Goal: Task Accomplishment & Management: Manage account settings

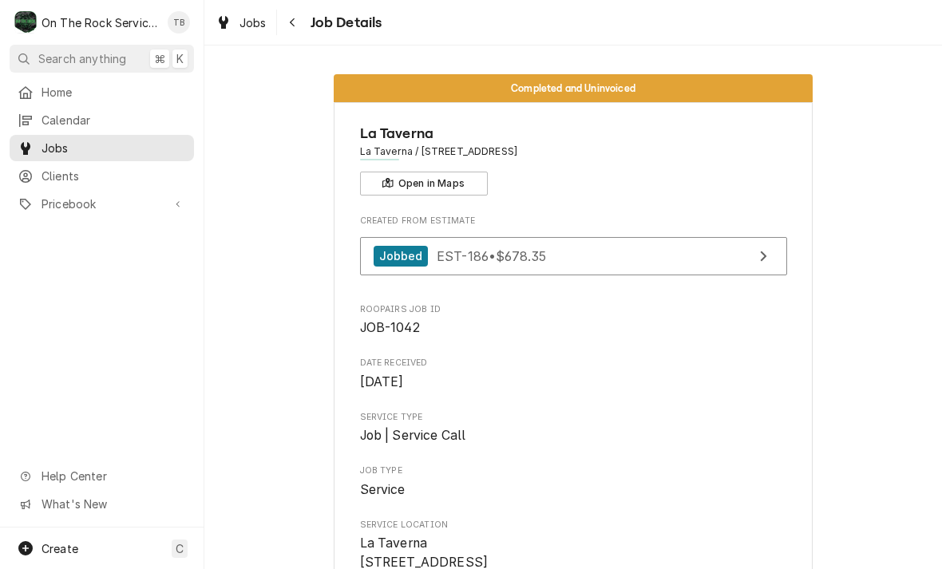
click at [245, 33] on link "Jobs" at bounding box center [241, 23] width 64 height 26
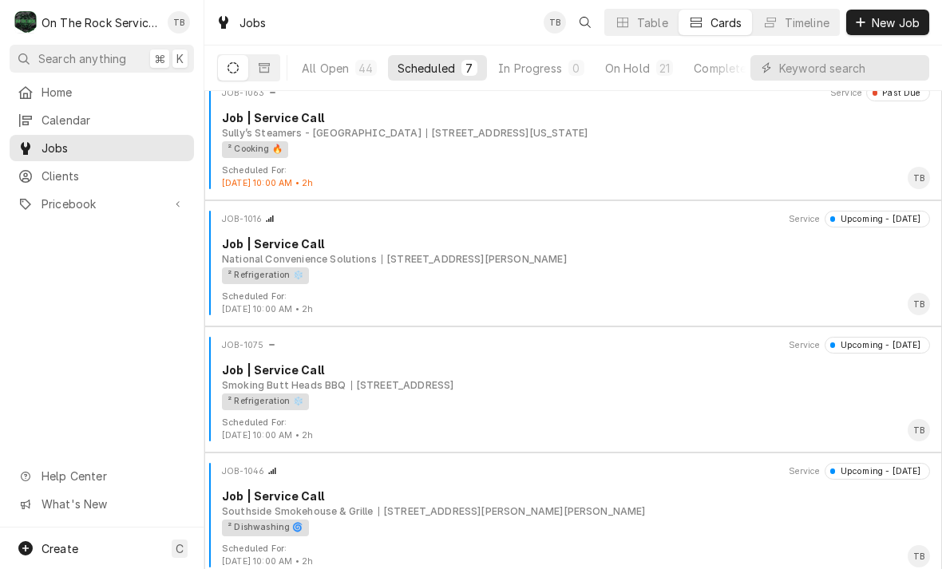
scroll to position [268, 0]
click at [755, 408] on div "² Refrigeration ❄️" at bounding box center [570, 402] width 697 height 17
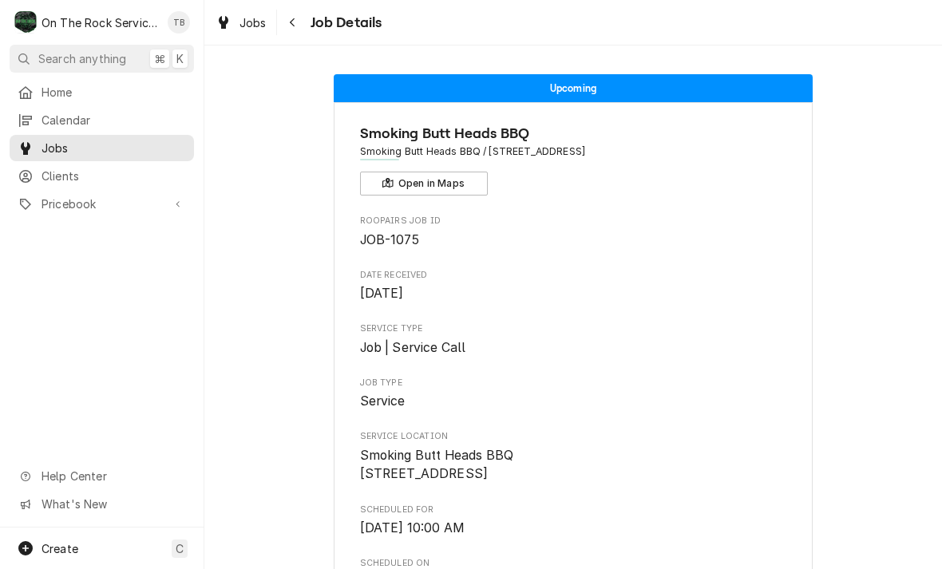
click at [302, 22] on button "Navigate back" at bounding box center [293, 23] width 26 height 26
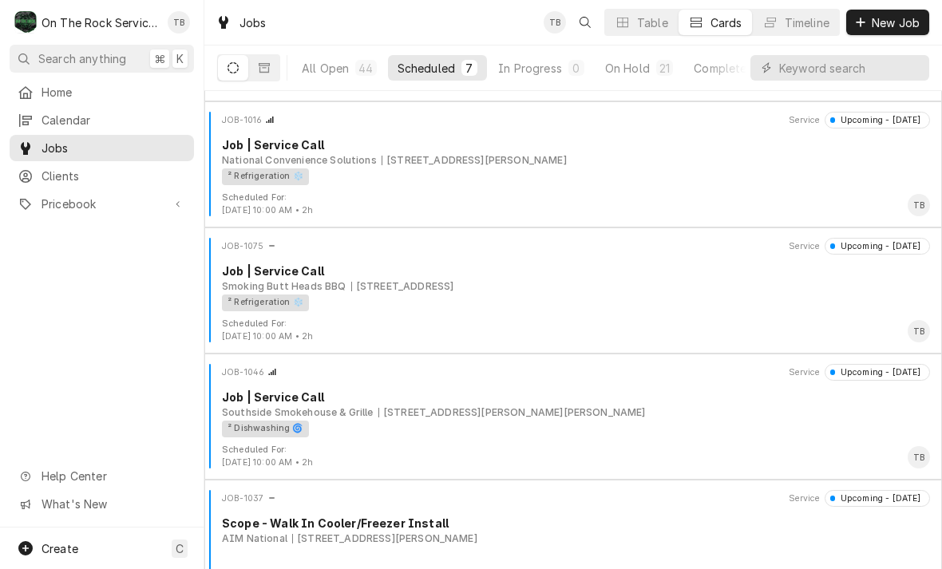
scroll to position [367, 0]
click at [441, 169] on div "² Refrigeration ❄️" at bounding box center [570, 177] width 697 height 17
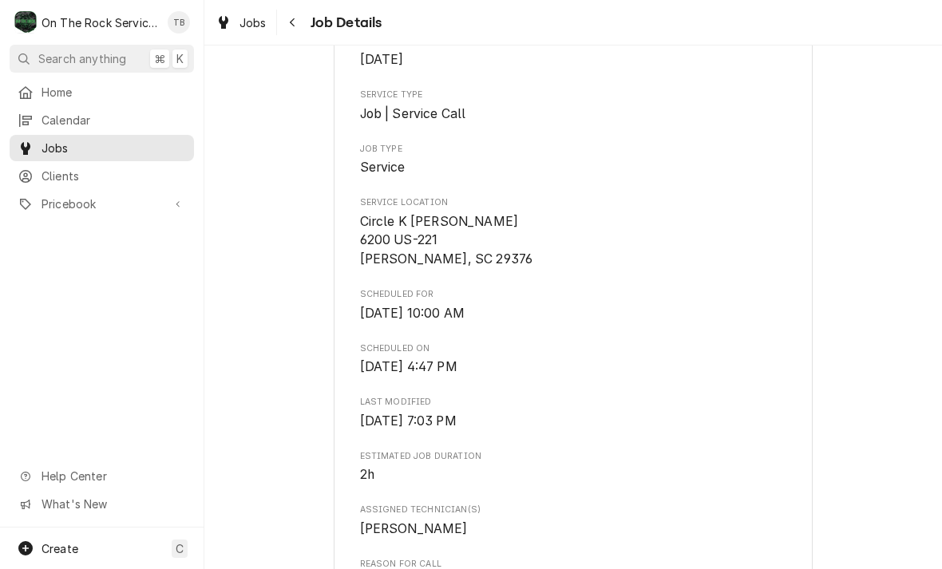
scroll to position [236, 0]
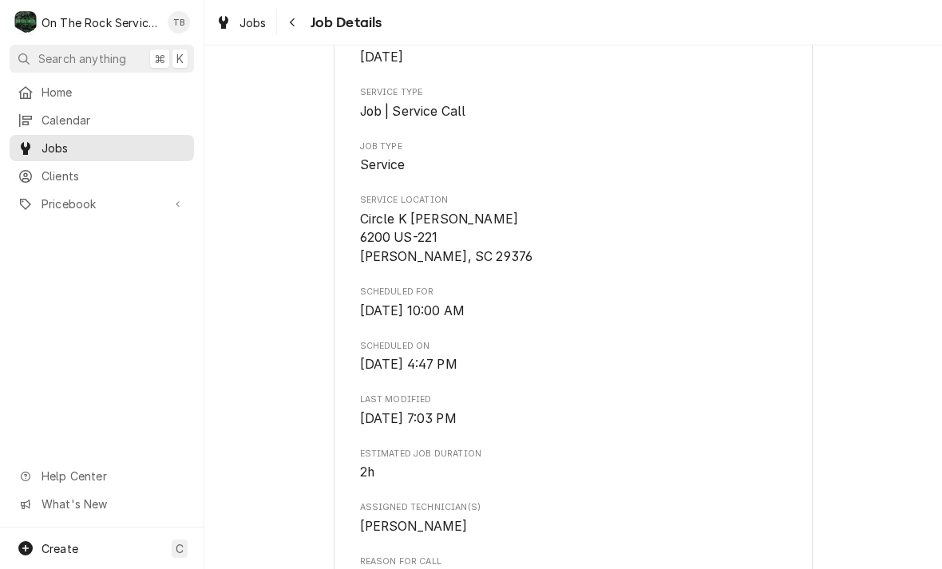
click at [633, 343] on span "Scheduled On" at bounding box center [573, 346] width 427 height 13
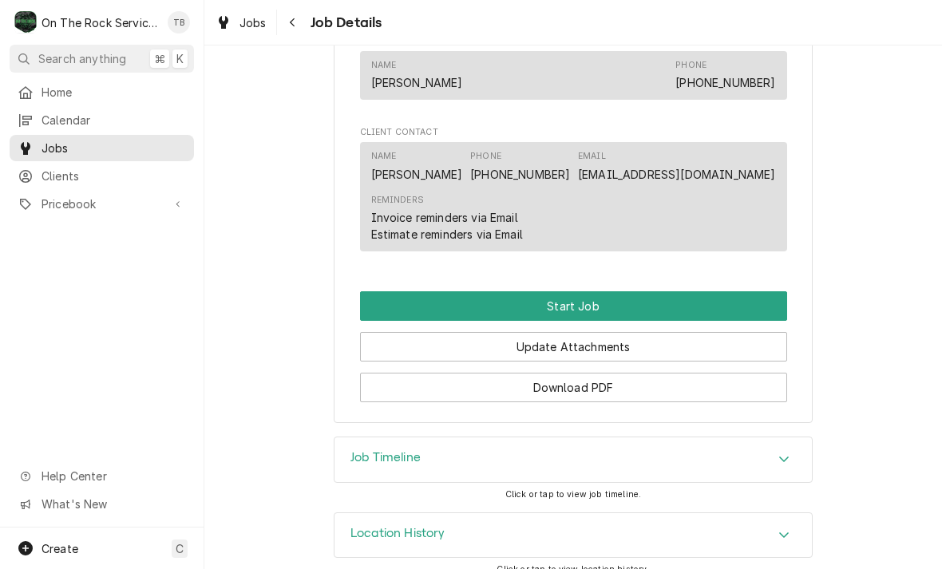
scroll to position [1047, 0]
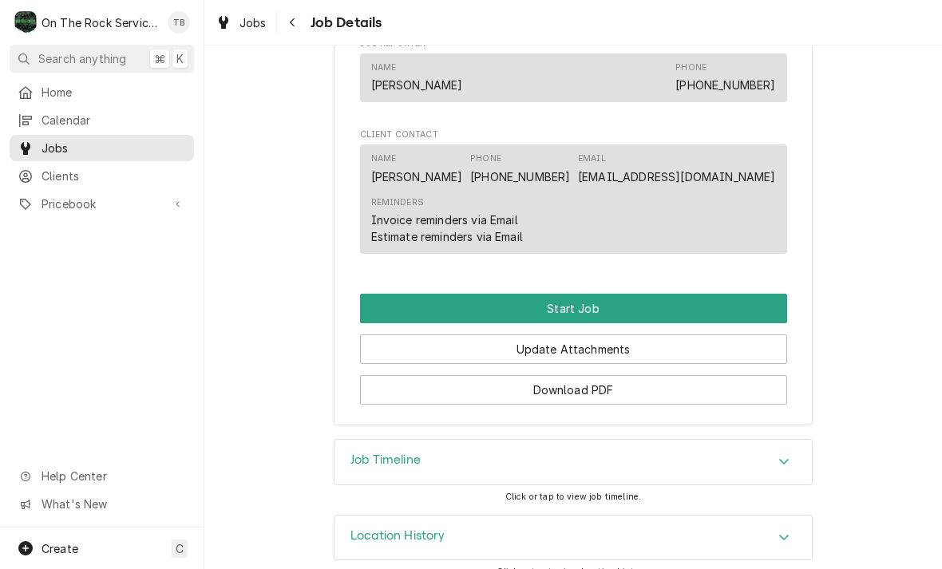
click at [592, 294] on button "Start Job" at bounding box center [573, 309] width 427 height 30
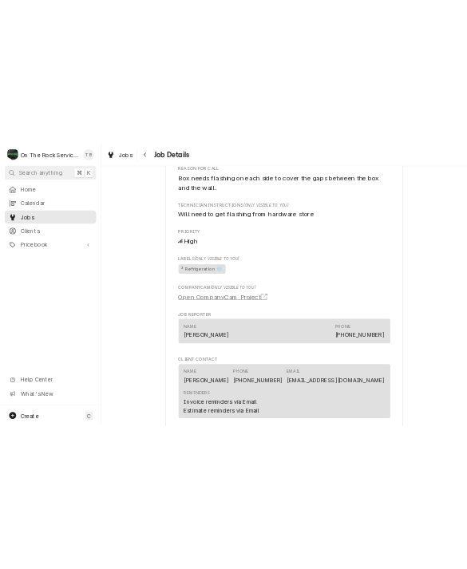
scroll to position [806, 0]
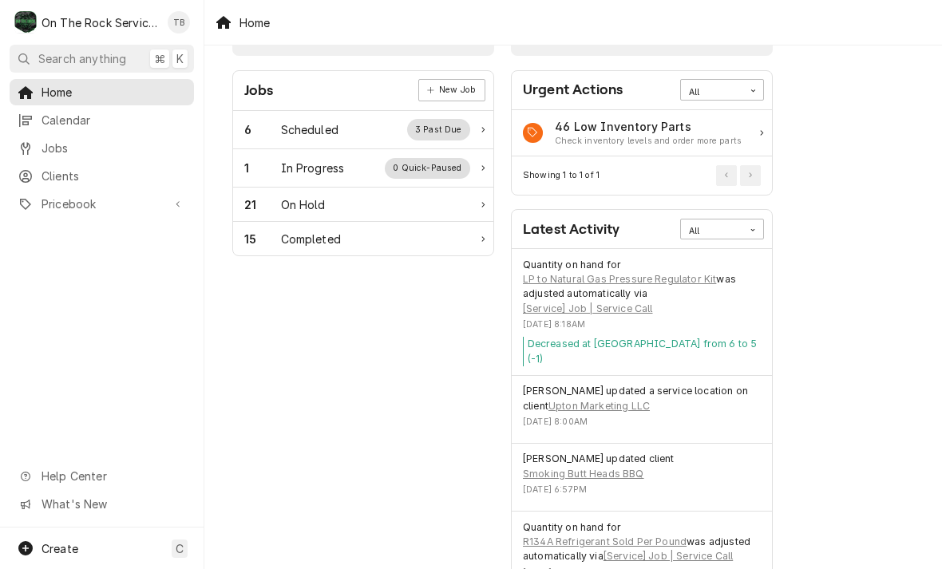
scroll to position [49, 0]
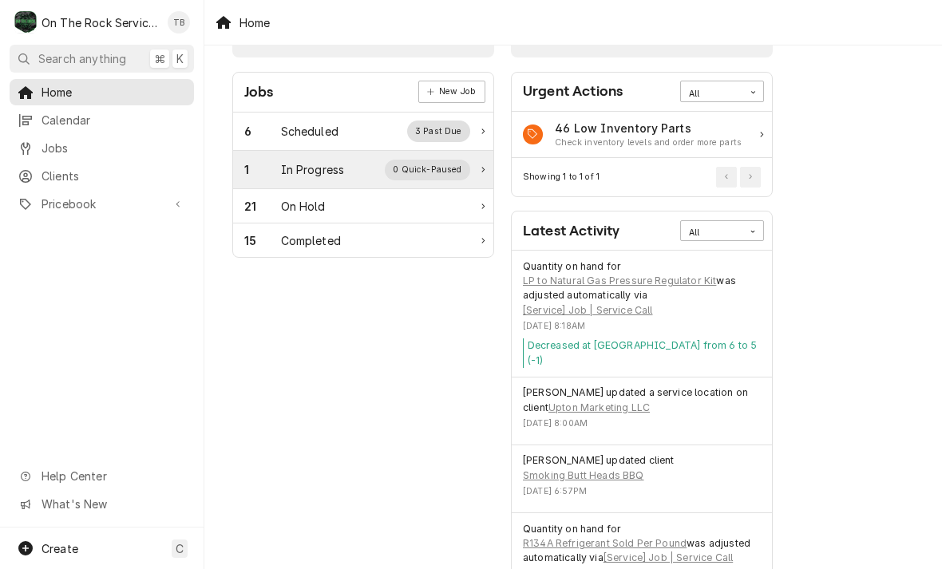
click at [332, 178] on div "1 In Progress 0 Quick-Paused" at bounding box center [357, 170] width 226 height 21
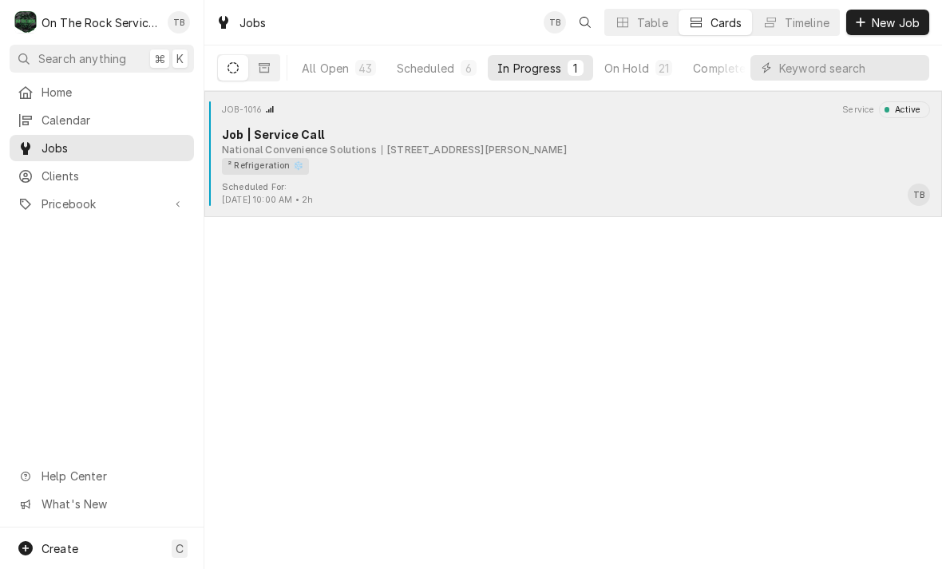
click at [306, 166] on div "² Refrigeration ❄️" at bounding box center [265, 166] width 87 height 17
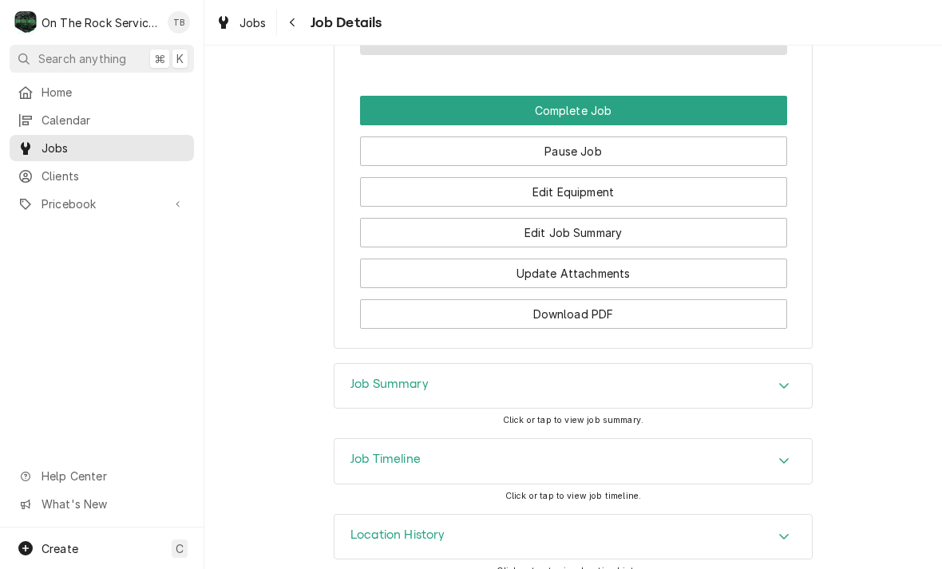
scroll to position [1298, 0]
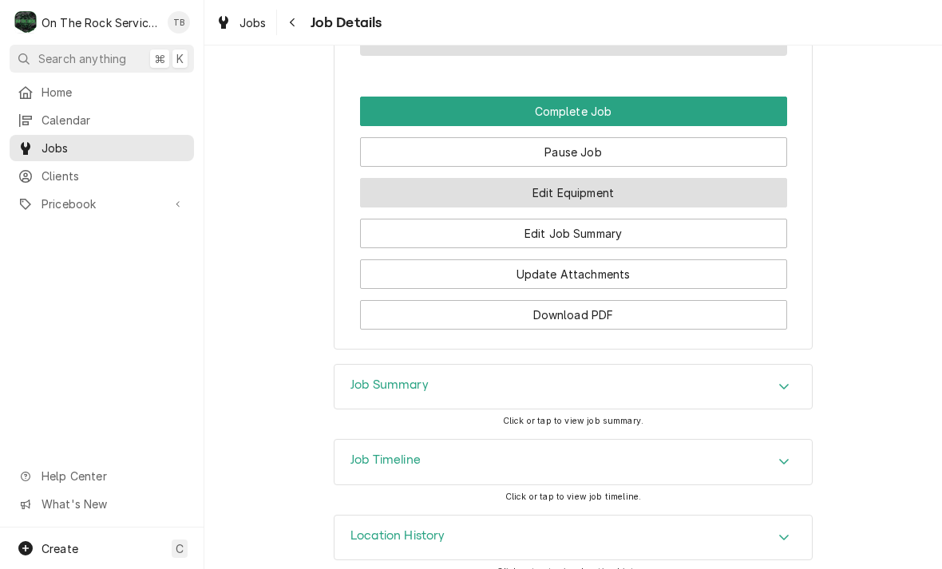
click at [590, 178] on button "Edit Equipment" at bounding box center [573, 193] width 427 height 30
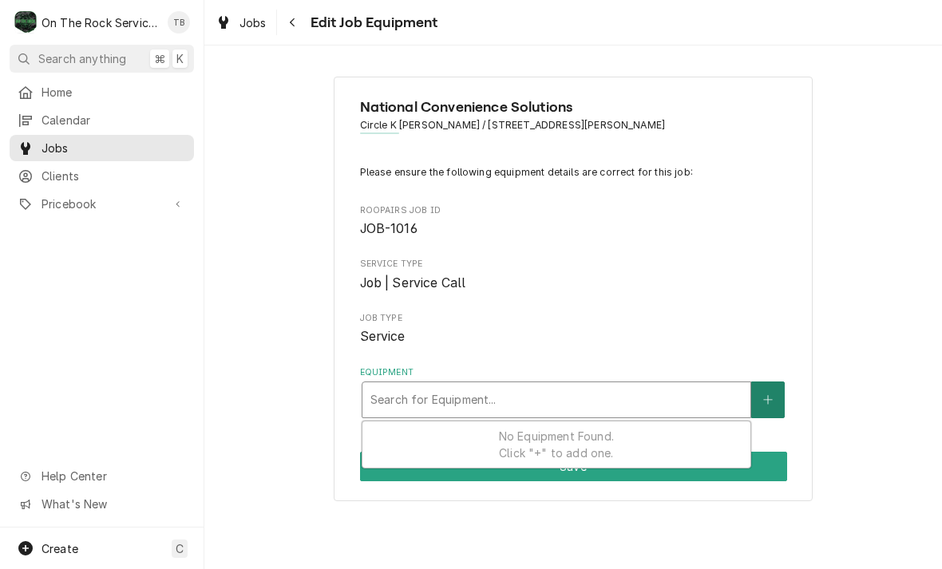
click at [768, 404] on button "Equipment" at bounding box center [768, 399] width 34 height 37
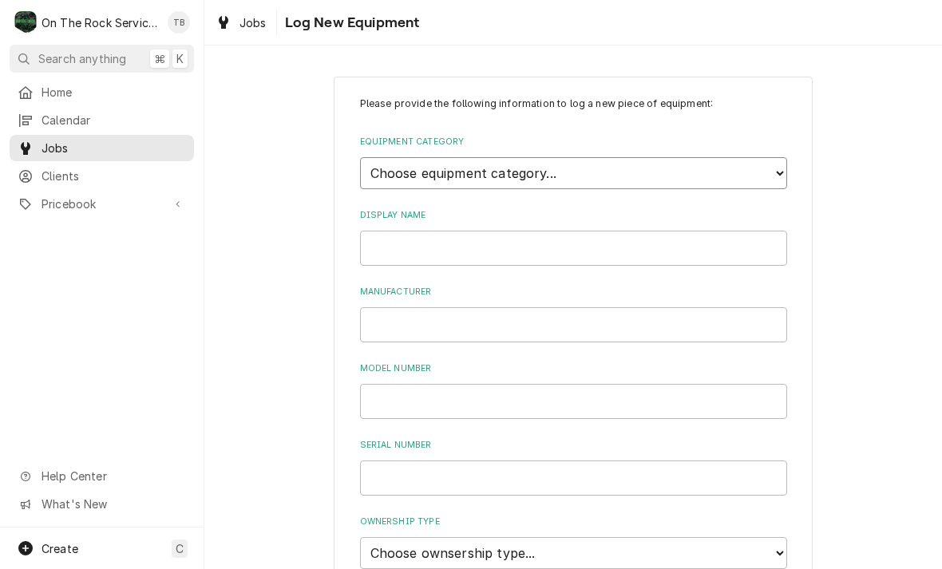
click at [769, 168] on select "Choose equipment category... Cooking Equipment Fryers Ice Machines Ovens and Ra…" at bounding box center [573, 173] width 427 height 32
select select "8"
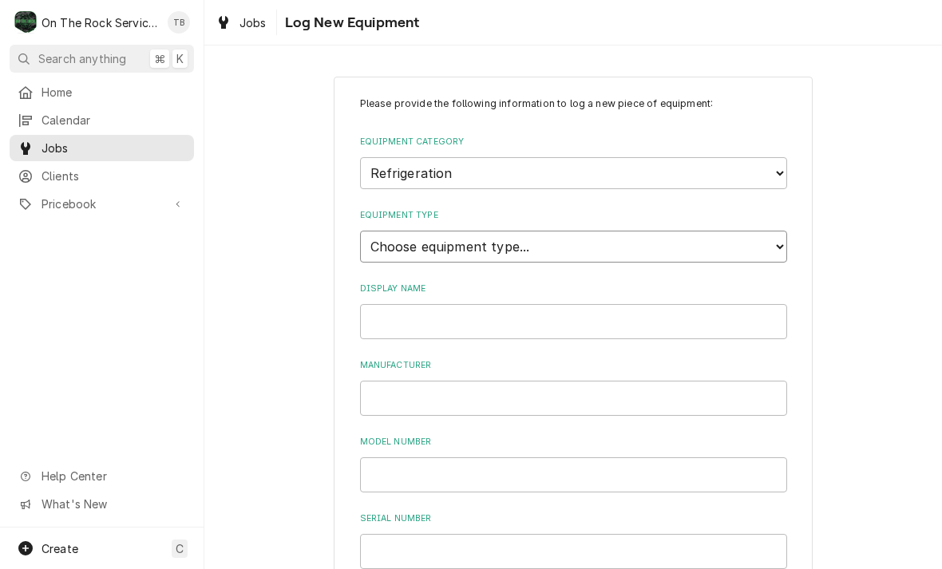
click at [780, 235] on select "Choose equipment type... Bar Refrigeration Blast Chiller Chef Base Freezer Chef…" at bounding box center [573, 247] width 427 height 32
select select "75"
click at [564, 308] on input "Display Name" at bounding box center [573, 321] width 427 height 35
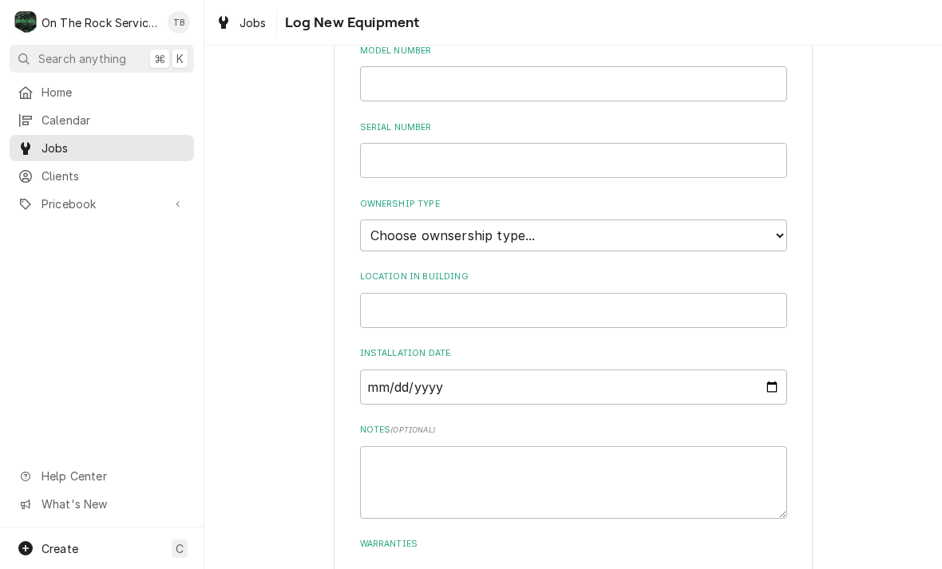
scroll to position [383, 0]
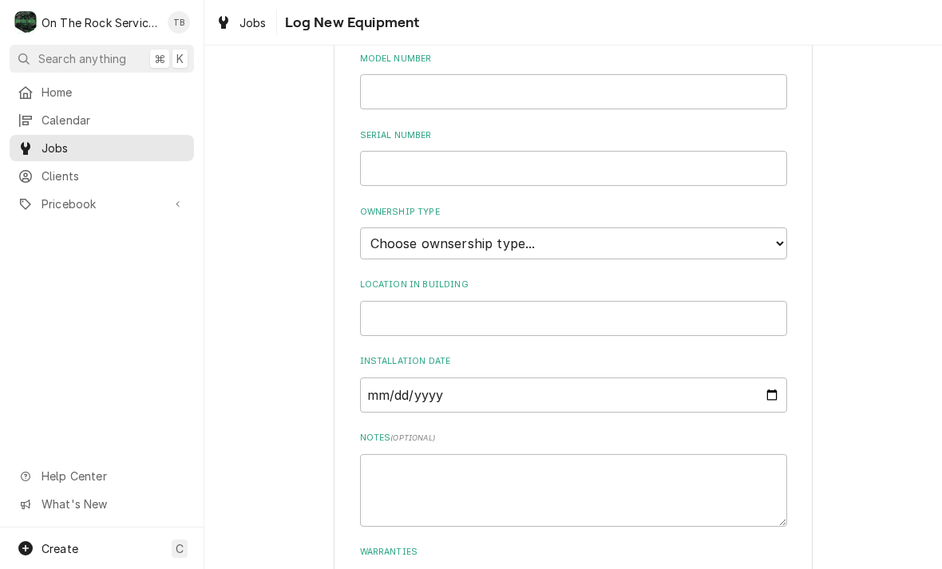
type input "Walk in cooler"
click at [783, 227] on select "Choose ownsership type... Unknown Owned Leased Rented" at bounding box center [573, 243] width 427 height 32
select select "0"
click at [447, 303] on input "Location in Building" at bounding box center [573, 318] width 427 height 35
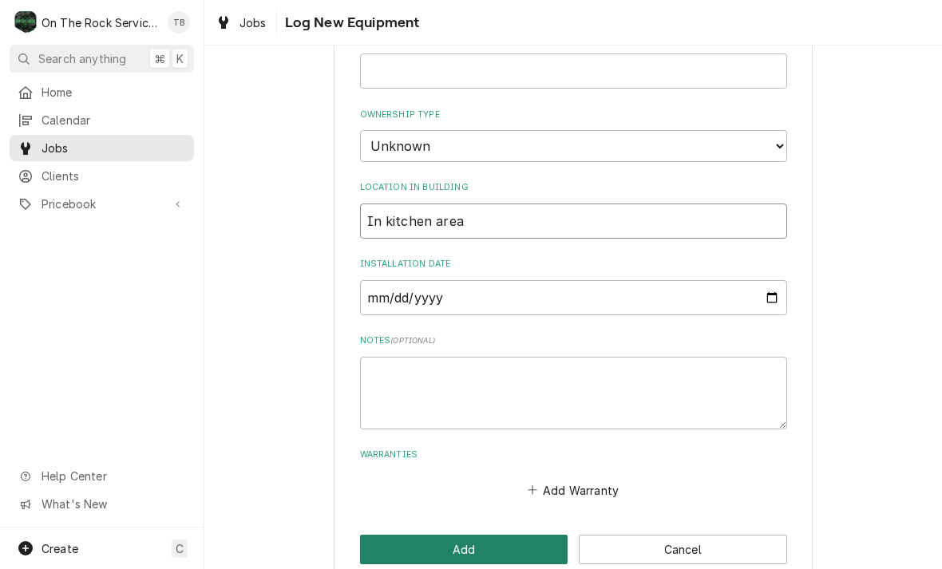
type input "In kitchen area"
click at [494, 535] on button "Add" at bounding box center [464, 550] width 208 height 30
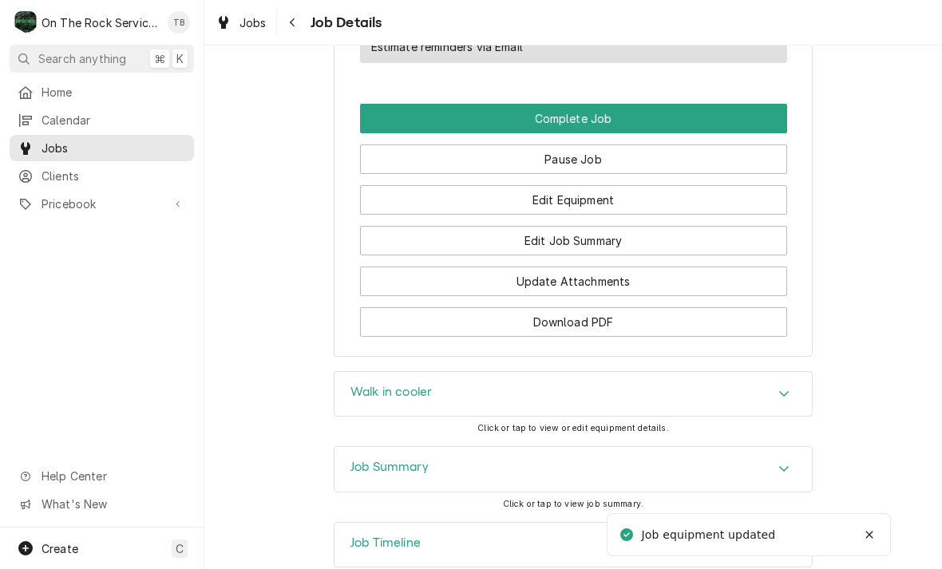
scroll to position [1295, 0]
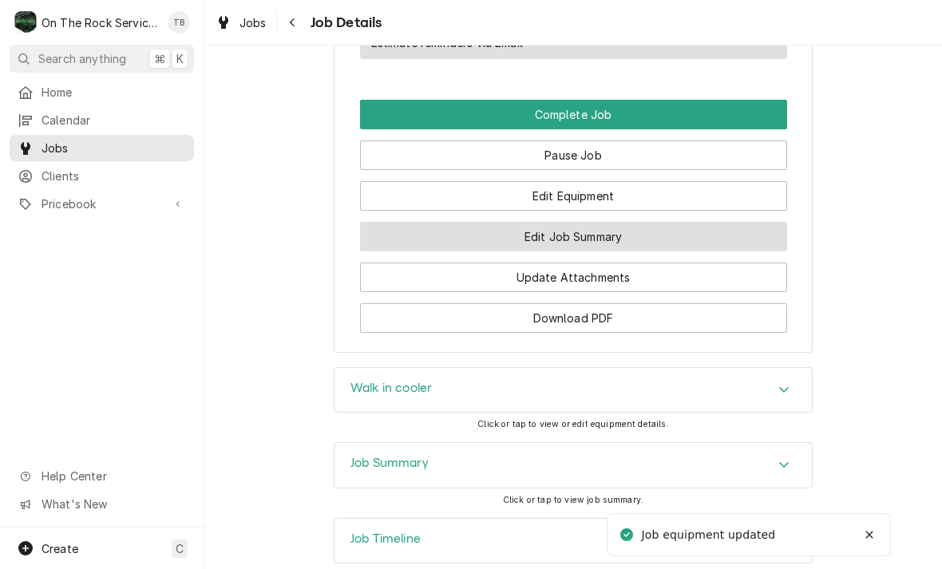
click at [594, 223] on button "Edit Job Summary" at bounding box center [573, 237] width 427 height 30
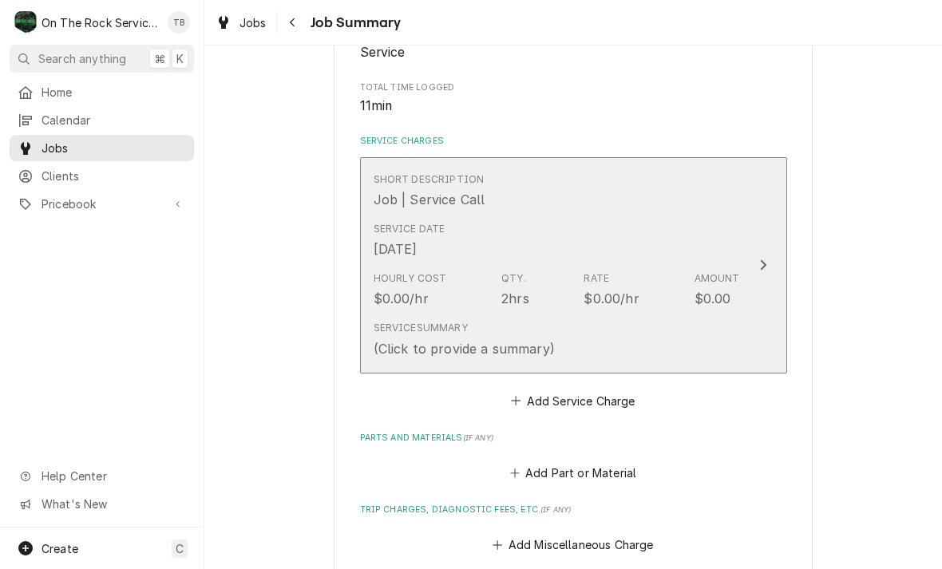
click at [581, 339] on div "Service Summary (Click to provide a summary)" at bounding box center [556, 338] width 366 height 49
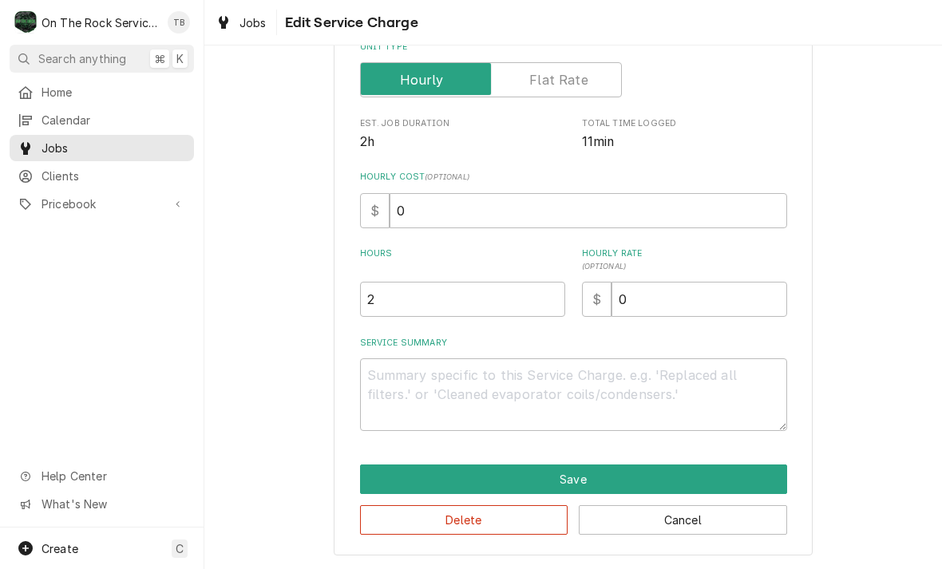
scroll to position [243, 0]
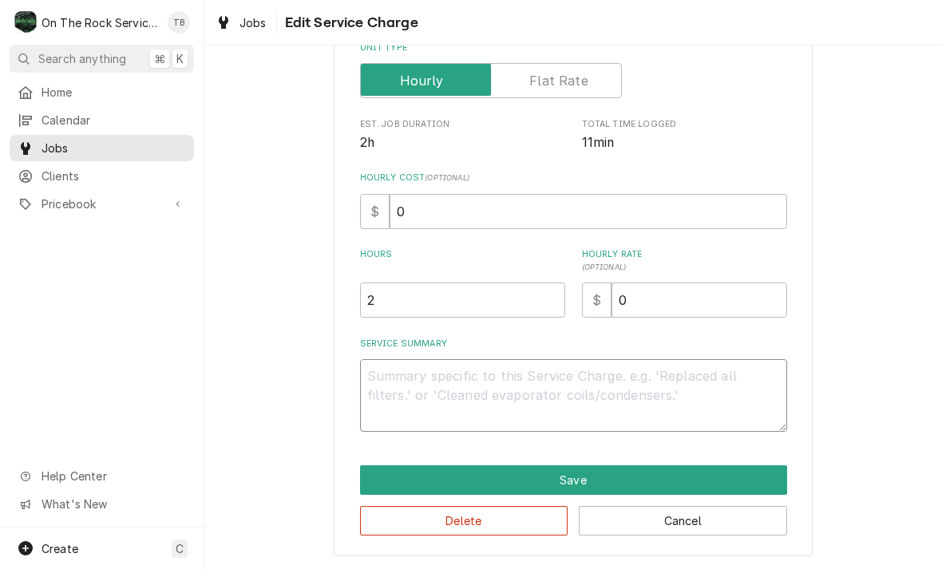
click at [405, 393] on textarea "Service Summary" at bounding box center [573, 395] width 427 height 73
type textarea "x"
type textarea "9"
type textarea "x"
type textarea "9/"
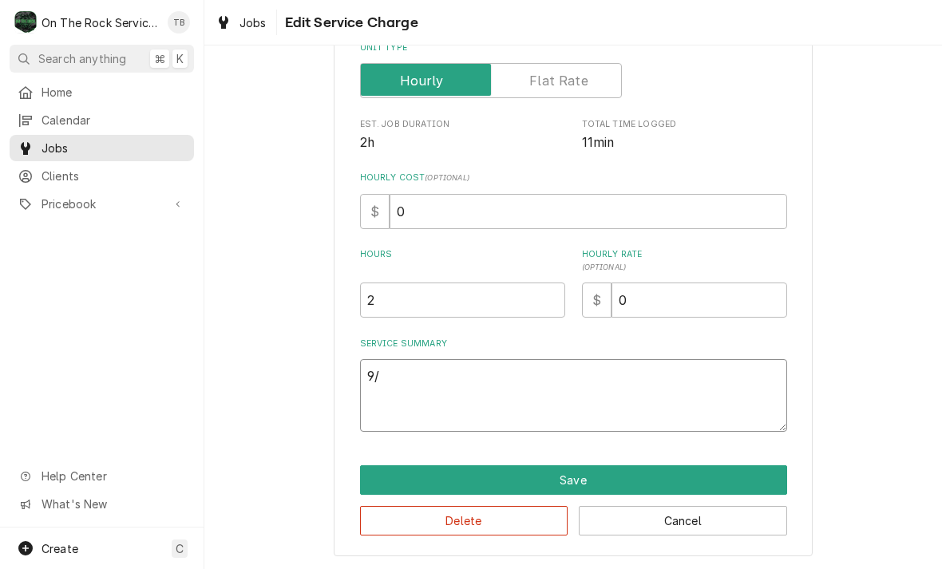
type textarea "x"
type textarea "9/1"
type textarea "x"
type textarea "9/15"
type textarea "x"
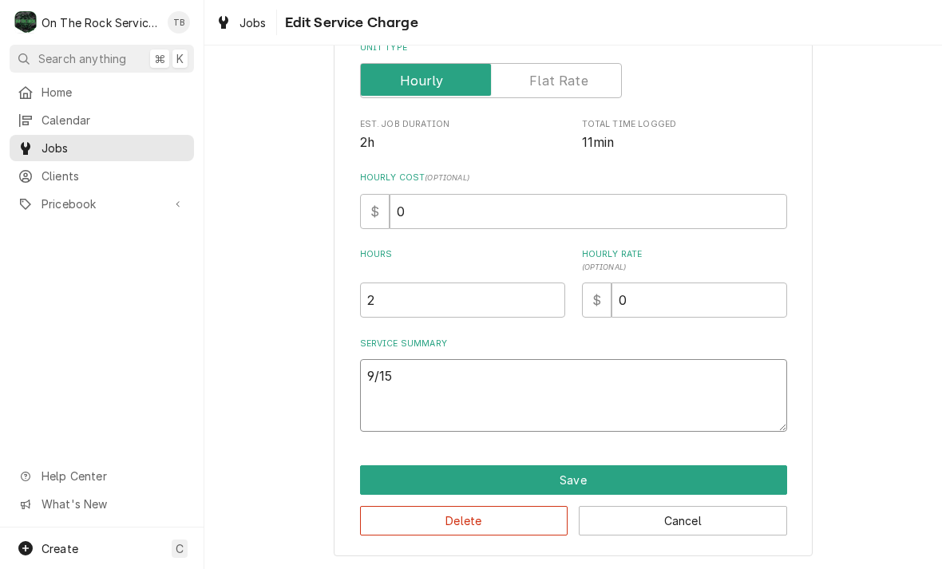
type textarea "9/15/"
type textarea "x"
type textarea "9/15/2"
type textarea "x"
type textarea "9/15/25"
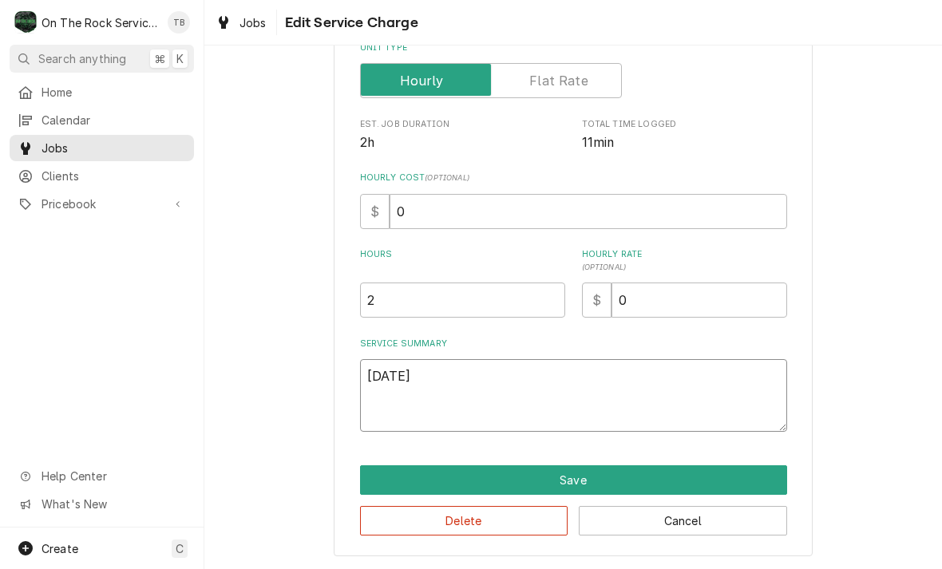
type textarea "x"
type textarea "9/15/25"
type textarea "x"
type textarea "9/15/25 T"
type textarea "x"
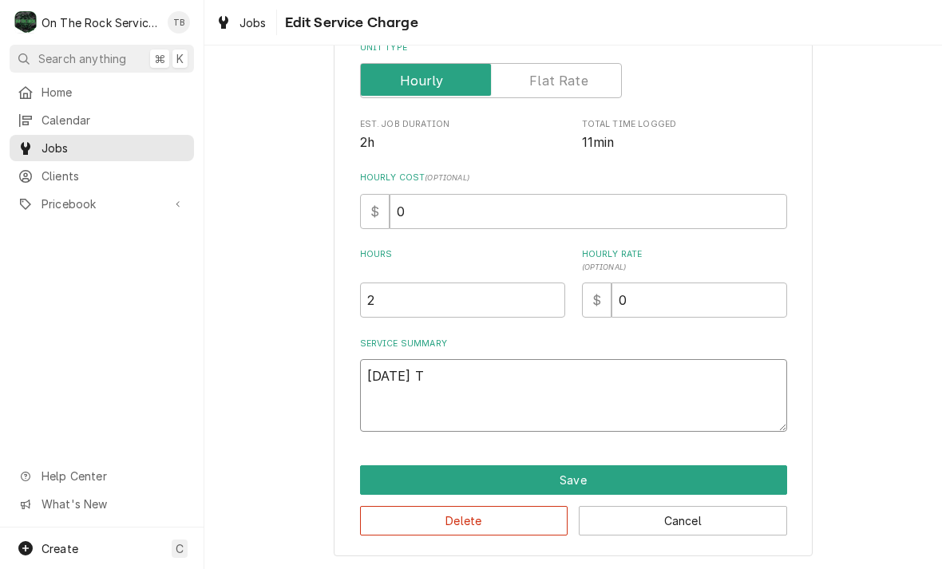
type textarea "9/15/25 TM"
type textarea "x"
type textarea "9/15/25 TMB"
type textarea "x"
type textarea "9/15/25 TMB"
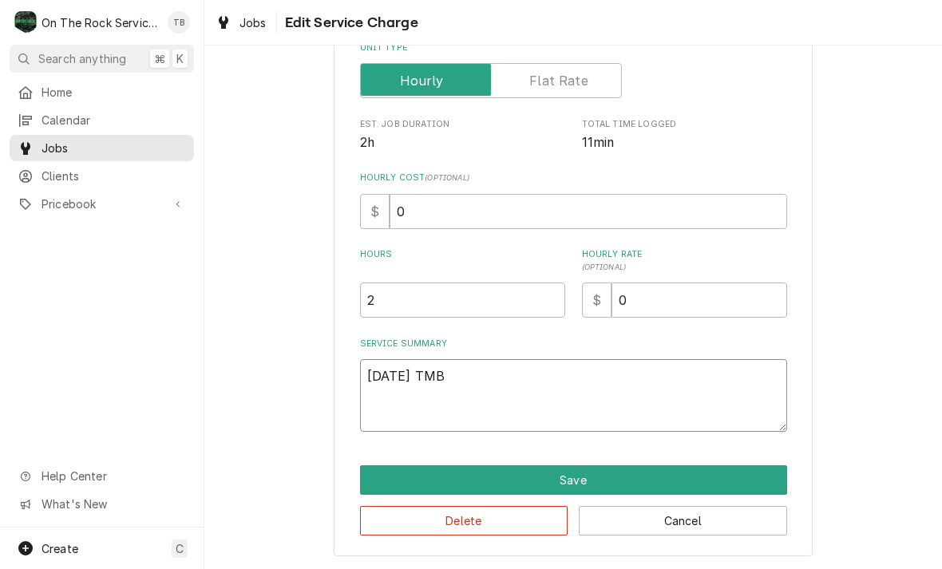
type textarea "x"
type textarea "9/15/25 TMB P"
type textarea "x"
type textarea "9/15/25 TMB PRO"
type textarea "x"
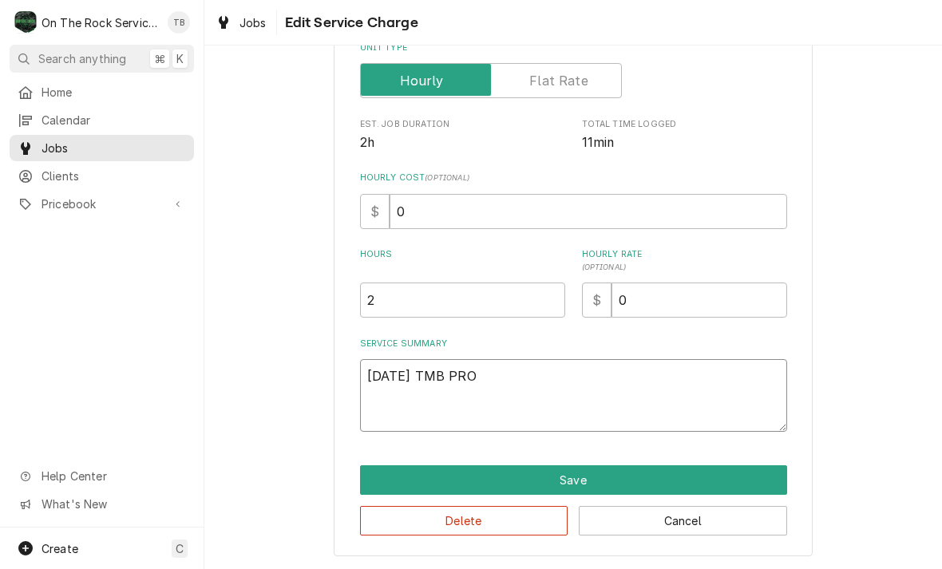
type textarea "9/15/25 TMB PROV"
type textarea "x"
type textarea "9/15/25 TMB PROVI"
type textarea "x"
type textarea "9/15/25 TMB PROVID"
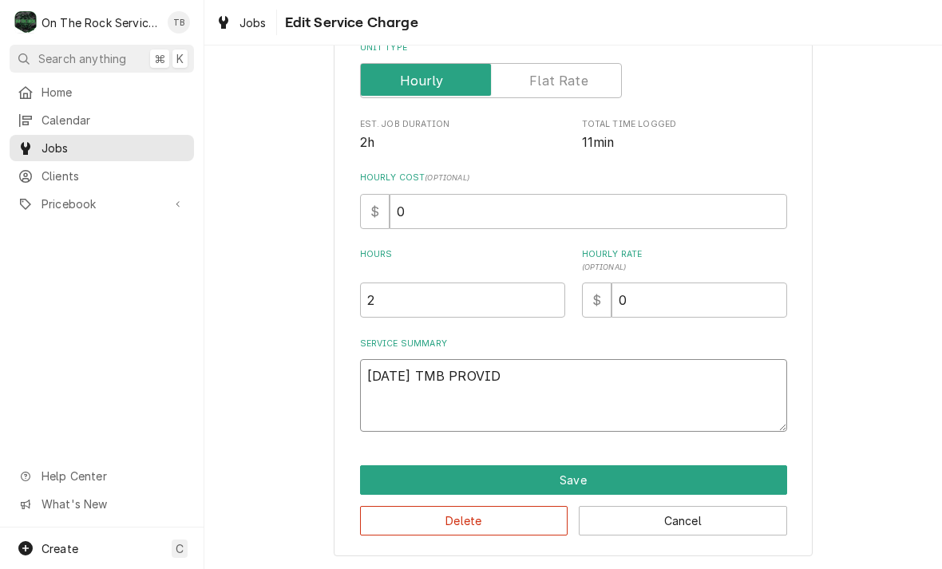
type textarea "x"
type textarea "9/15/25 TMB PROVIDE"
type textarea "x"
type textarea "9/15/25 TMB PROVIDE S"
type textarea "x"
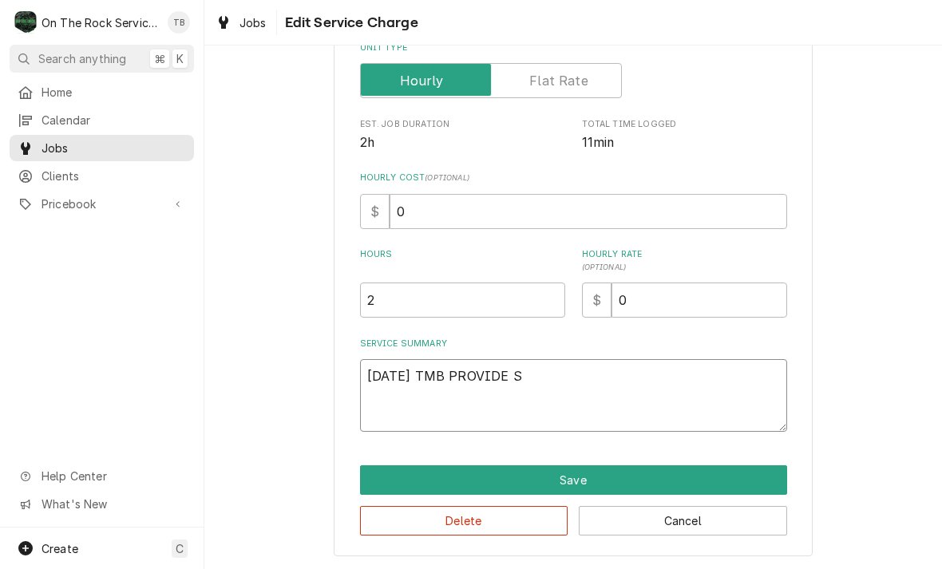
type textarea "9/15/25 TMB PROVIDE SE"
type textarea "x"
type textarea "9/15/25 TMB PROVIDE SER"
type textarea "x"
type textarea "9/15/25 TMB PROVIDE SERV"
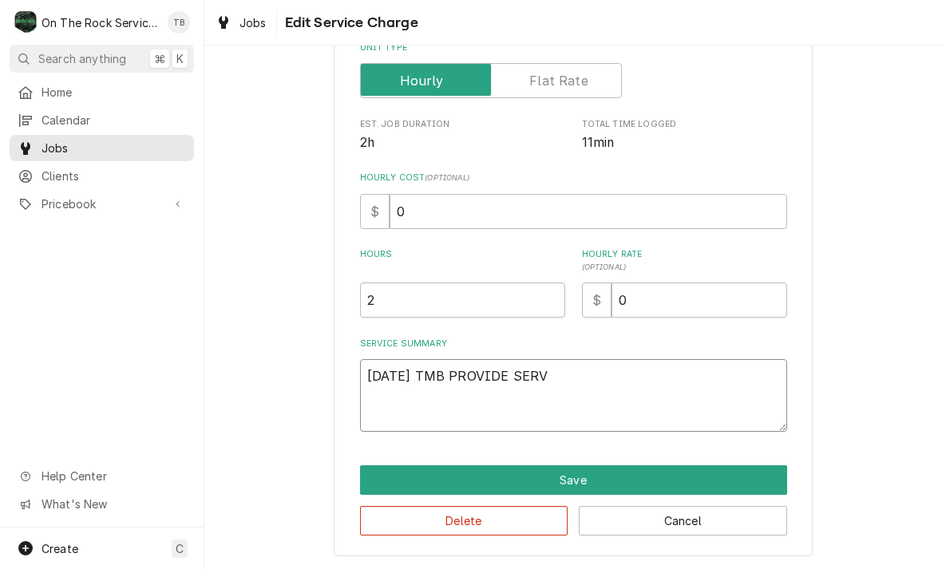
type textarea "x"
type textarea "9/15/25 TMB PROVIDE SERVI"
type textarea "x"
type textarea "9/15/25 TMB PROVIDE SERVIC"
type textarea "x"
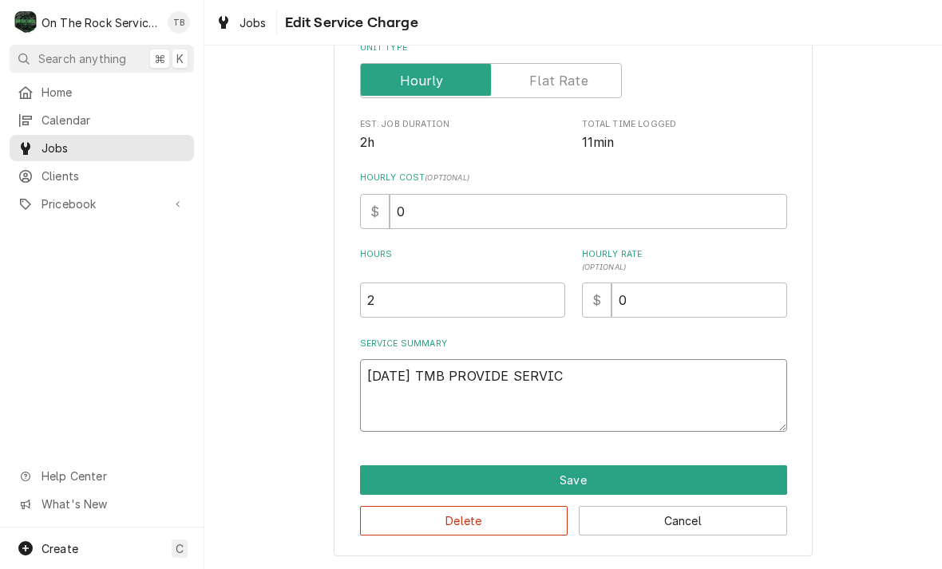
type textarea "9/15/25 TMB PROVIDE SERVICE"
type textarea "x"
type textarea "9/15/25 TMB PROVIDE SERVICE"
type textarea "x"
type textarea "9/15/25 TMB PROVIDE SERVICE P"
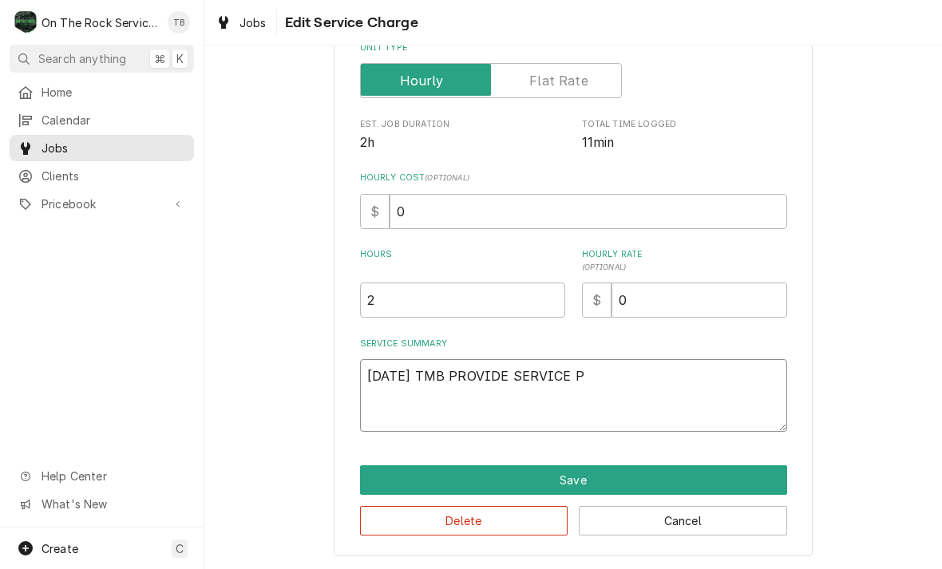
type textarea "x"
type textarea "9/15/25 TMB PROVIDE SERVICE PA"
type textarea "x"
type textarea "9/15/25 TMB PROVIDE SERVICE PART"
type textarea "x"
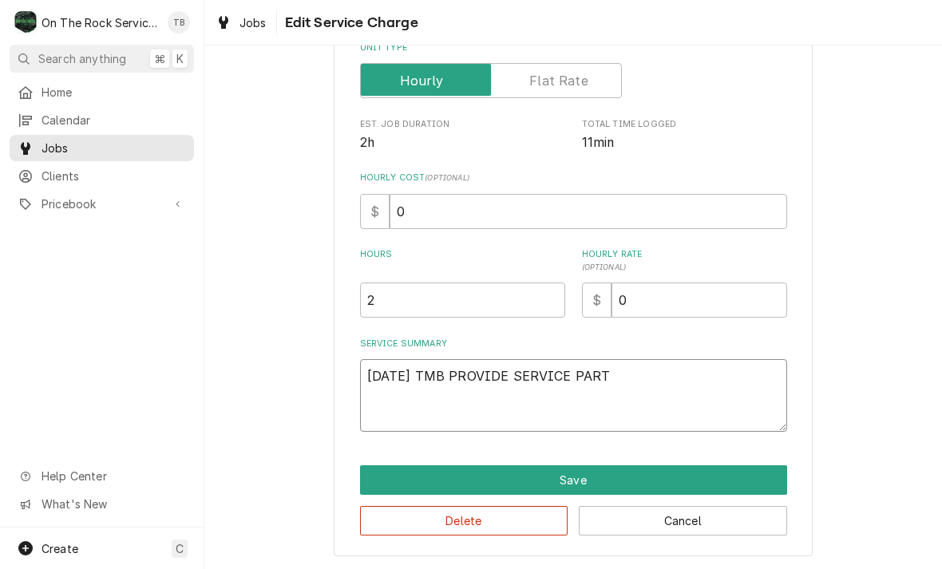
type textarea "9/15/25 TMB PROVIDE SERVICE PARTS"
type textarea "x"
type textarea "9/15/25 TMB PROVIDE SERVICE PARTS"
type textarea "x"
type textarea "9/15/25 TMB PROVIDE SERVICE PARTS AN"
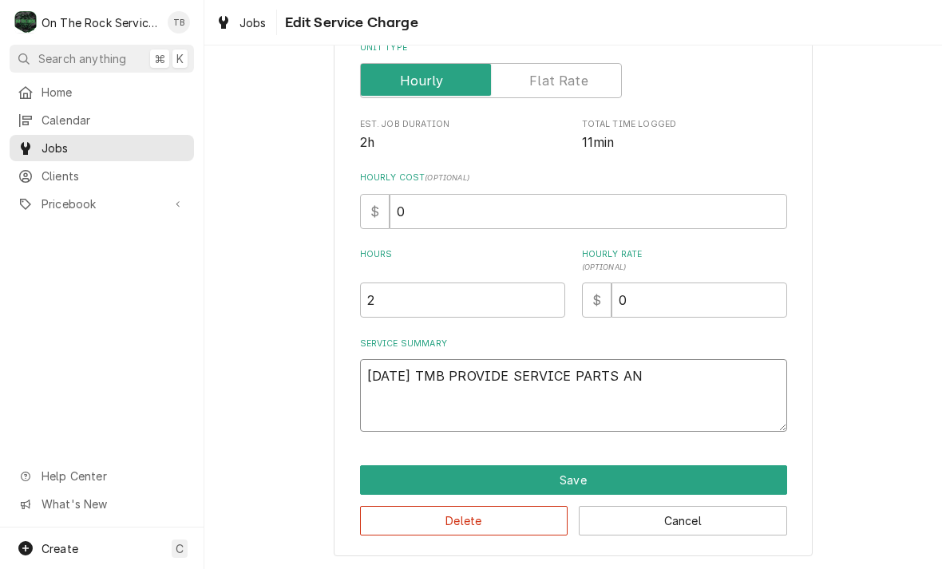
type textarea "x"
type textarea "9/15/25 TMB PROVIDE SERVICE PARTS AND"
type textarea "x"
type textarea "9/15/25 TMB PROVIDE SERVICE PARTS AND"
type textarea "x"
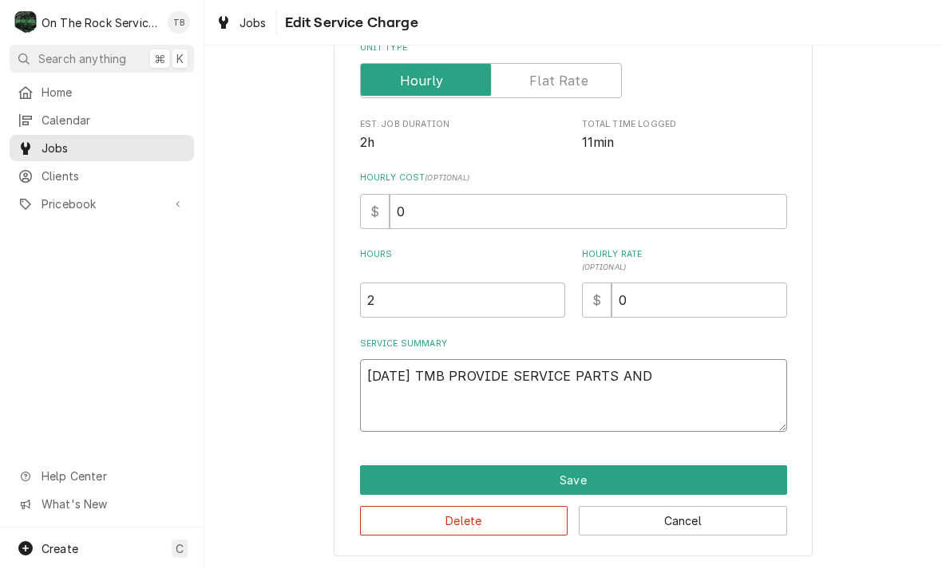
type textarea "9/15/25 TMB PROVIDE SERVICE PARTS AND L"
type textarea "x"
type textarea "9/15/25 TMB PROVIDE SERVICE PARTS AND LAB"
type textarea "x"
type textarea "9/15/25 TMB PROVIDE SERVICE PARTS AND LABO"
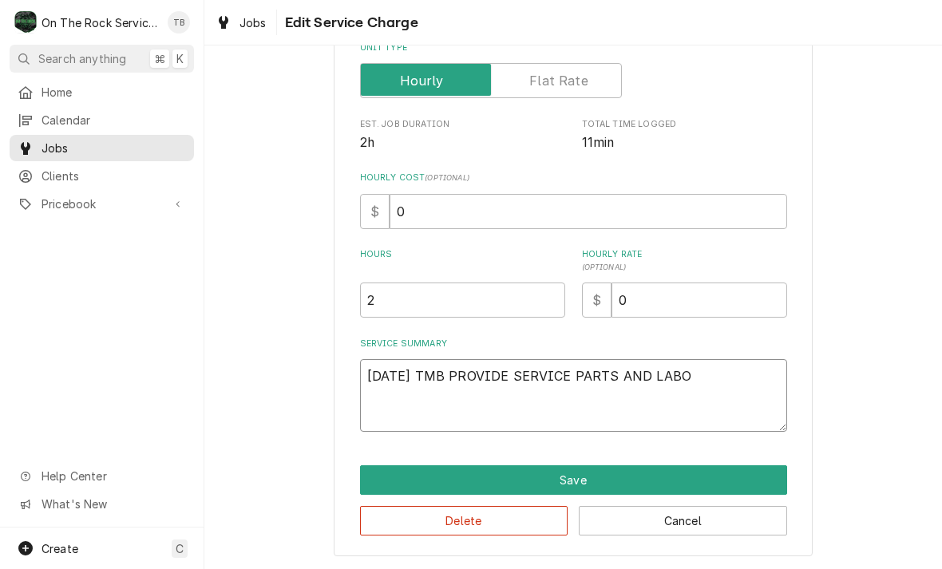
type textarea "x"
type textarea "9/15/25 TMB PROVIDE SERVICE PARTS AND LABOR"
type textarea "x"
type textarea "9/15/25 TMB PROVIDE SERVICE PARTS AND LABOR T"
type textarea "x"
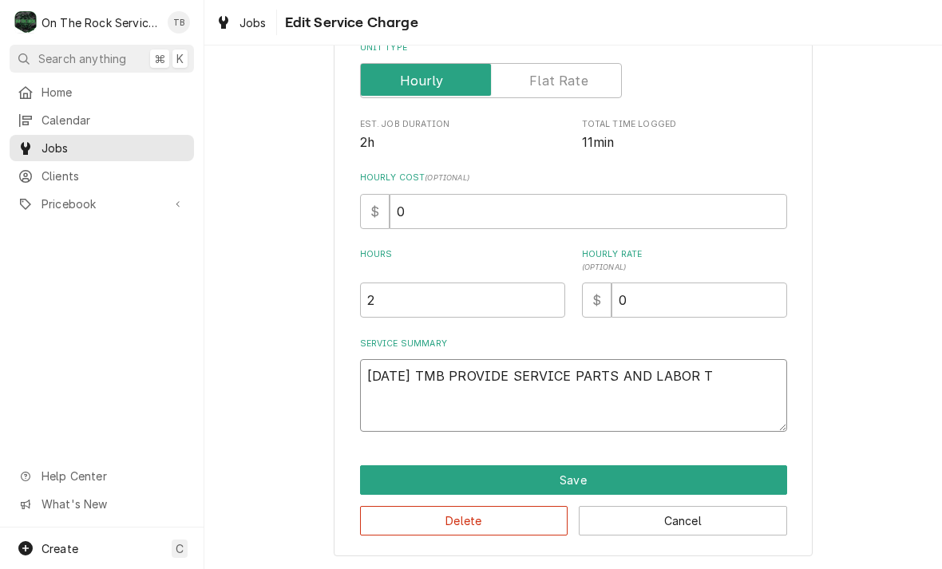
type textarea "9/15/25 TMB PROVIDE SERVICE PARTS AND LABOR TO"
type textarea "x"
type textarea "9/15/25 TMB PROVIDE SERVICE PARTS AND LABOR TO"
type textarea "x"
type textarea "9/15/25 TMB PROVIDE SERVICE PARTS AND LABOR TO D"
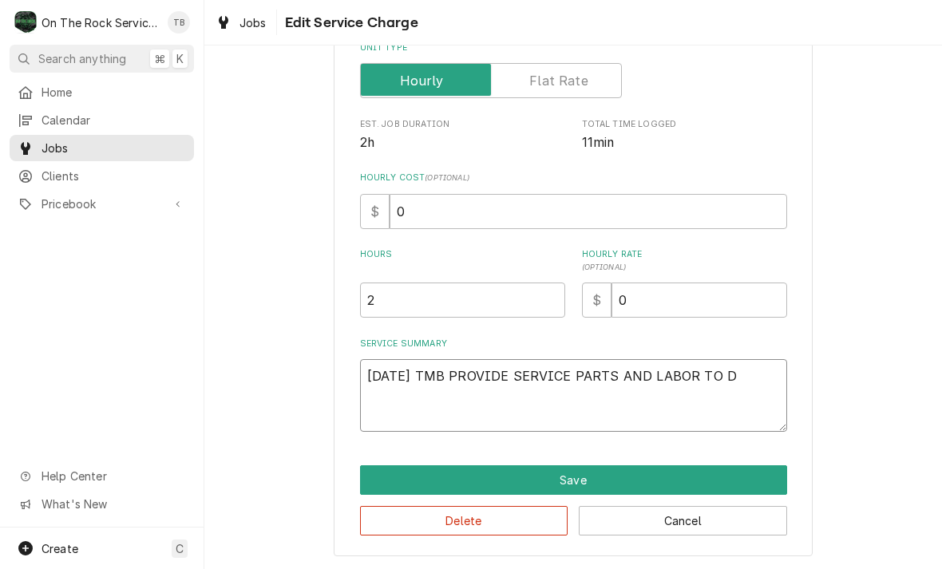
type textarea "x"
type textarea "9/15/25 TMB PROVIDE SERVICE PARTS AND LABOR TO DE"
type textarea "x"
type textarea "9/15/25 TMB PROVIDE SERVICE PARTS AND LABOR TO DET"
type textarea "x"
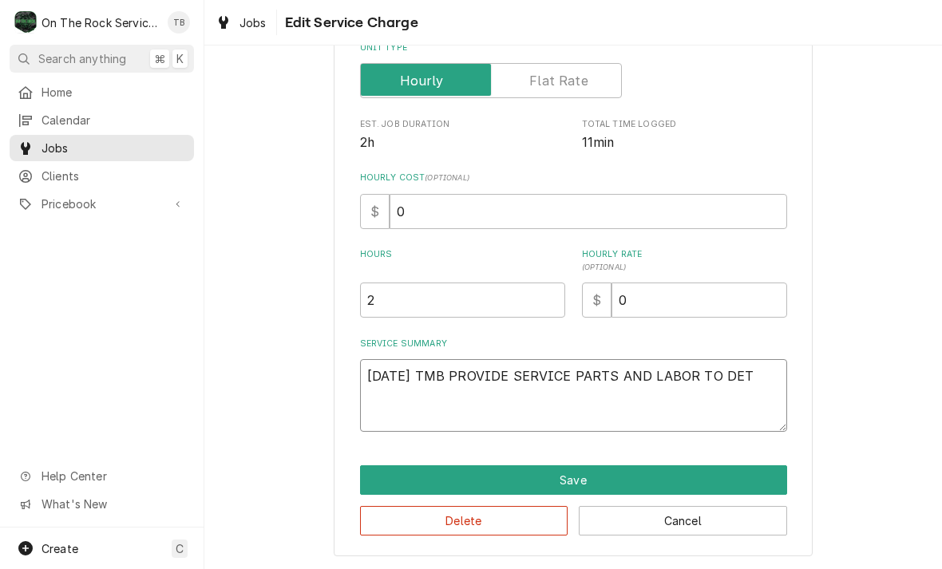
type textarea "9/15/25 TMB PROVIDE SERVICE PARTS AND LABOR TO DETE"
type textarea "x"
type textarea "9/15/25 TMB PROVIDE SERVICE PARTS AND LABOR TO DETER"
type textarea "x"
type textarea "9/15/25 TMB PROVIDE SERVICE PARTS AND LABOR TO DETERM"
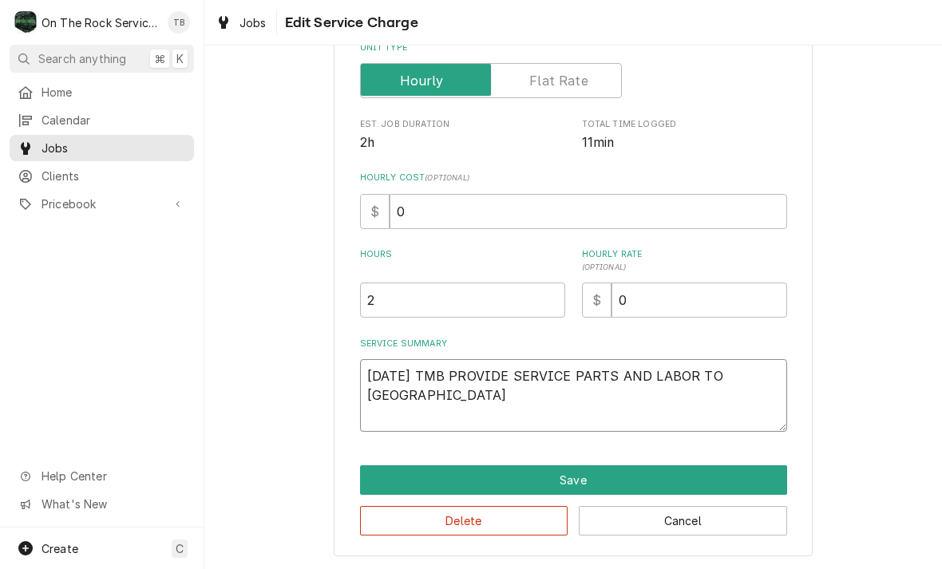
type textarea "x"
type textarea "9/15/25 TMB PROVIDE SERVICE PARTS AND LABOR TO DETERMN"
type textarea "x"
type textarea "9/15/25 TMB PROVIDE SERVICE PARTS AND LABOR TO DETERMNE"
type textarea "x"
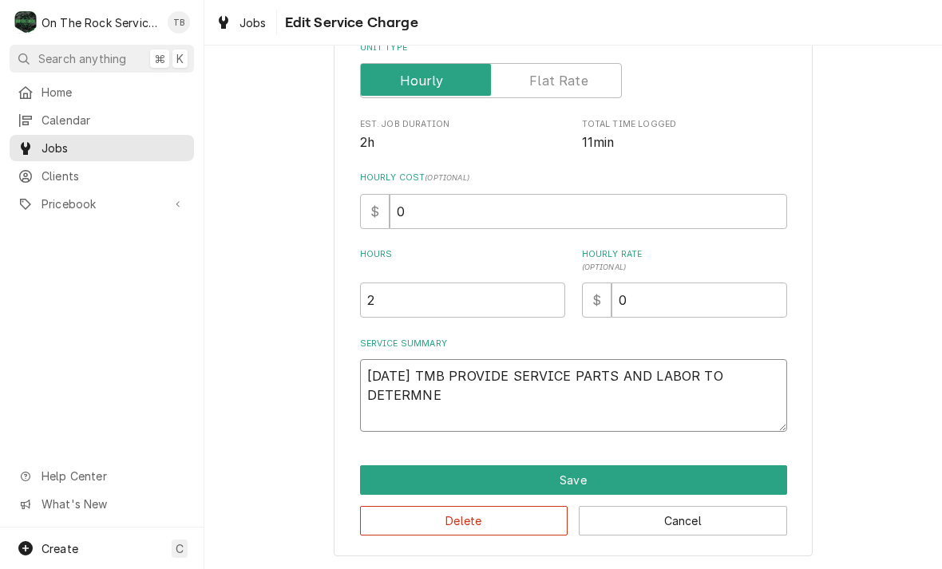
type textarea "9/15/25 TMB PROVIDE SERVICE PARTS AND LABOR TO DETERMNE"
type textarea "x"
type textarea "9/15/25 TMB PROVIDE SERVICE PARTS AND LABOR TO DETERMNE T"
type textarea "x"
type textarea "9/15/25 TMB PROVIDE SERVICE PARTS AND LABOR TO DETERMNE TH"
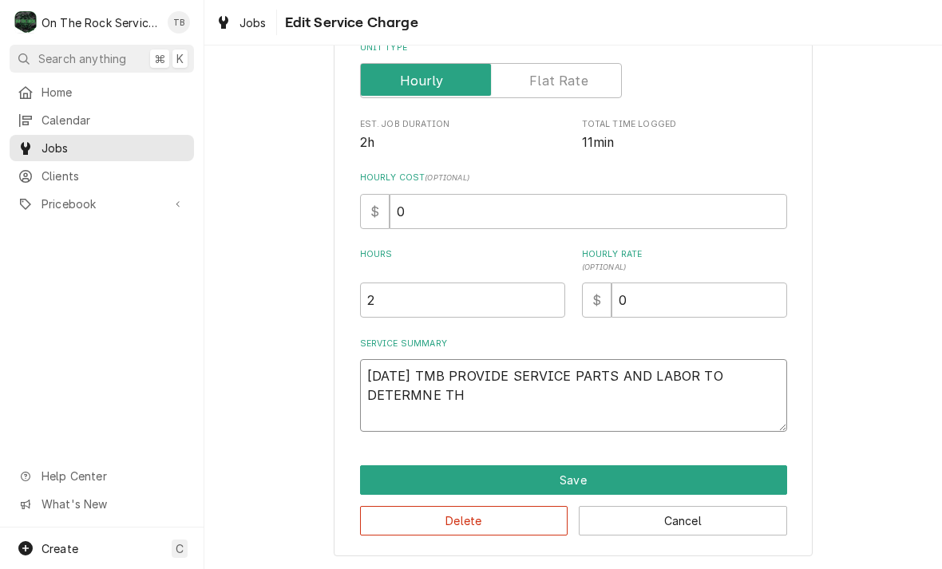
type textarea "x"
type textarea "9/15/25 TMB PROVIDE SERVICE PARTS AND LABOR TO DETERMNE THA"
type textarea "x"
type textarea "9/15/25 TMB PROVIDE SERVICE PARTS AND LABOR TO DETERMNE THAT"
type textarea "x"
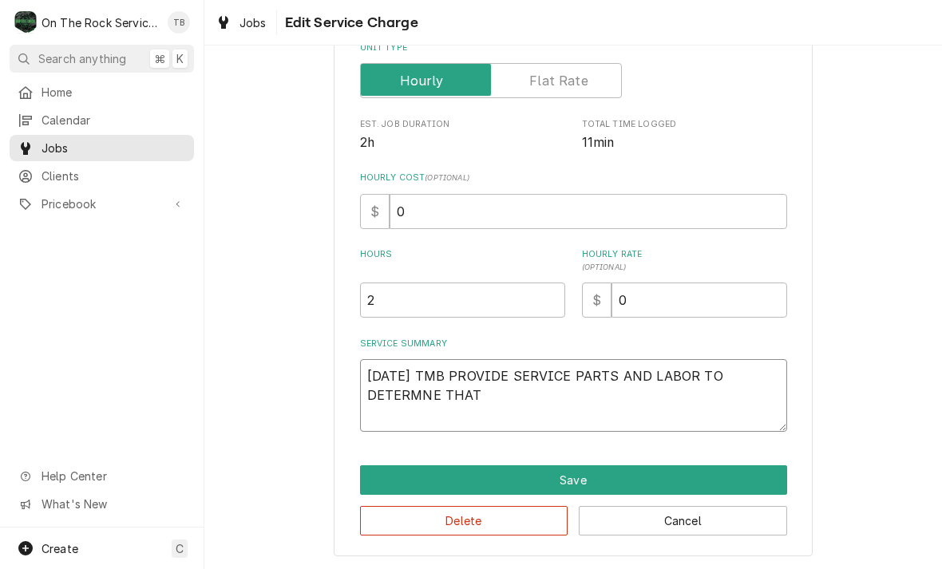
type textarea "9/15/25 TMB PROVIDE SERVICE PARTS AND LABOR TO DETERMNE THAT O"
type textarea "x"
type textarea "9/15/25 TMB PROVIDE SERVICE PARTS AND LABOR TO DETERMNE THAT ON"
type textarea "x"
type textarea "9/15/25 TMB PROVIDE SERVICE PARTS AND LABOR TO DETERMNE THAT ON"
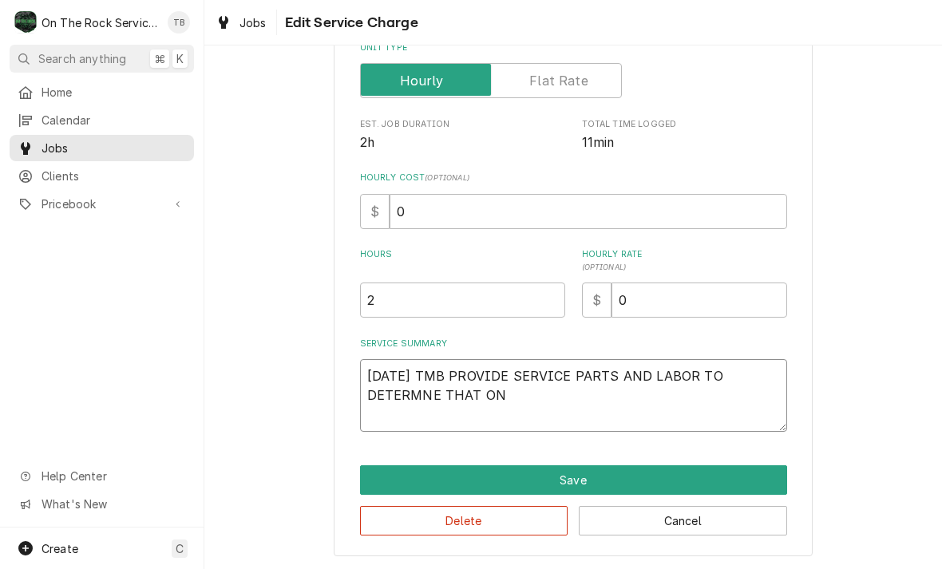
type textarea "x"
type textarea "9/15/25 TMB PROVIDE SERVICE PARTS AND LABOR TO DETERMNE THAT ON W"
type textarea "x"
type textarea "9/15/25 TMB PROVIDE SERVICE PARTS AND LABOR TO DETERMNE THAT ON WA"
type textarea "x"
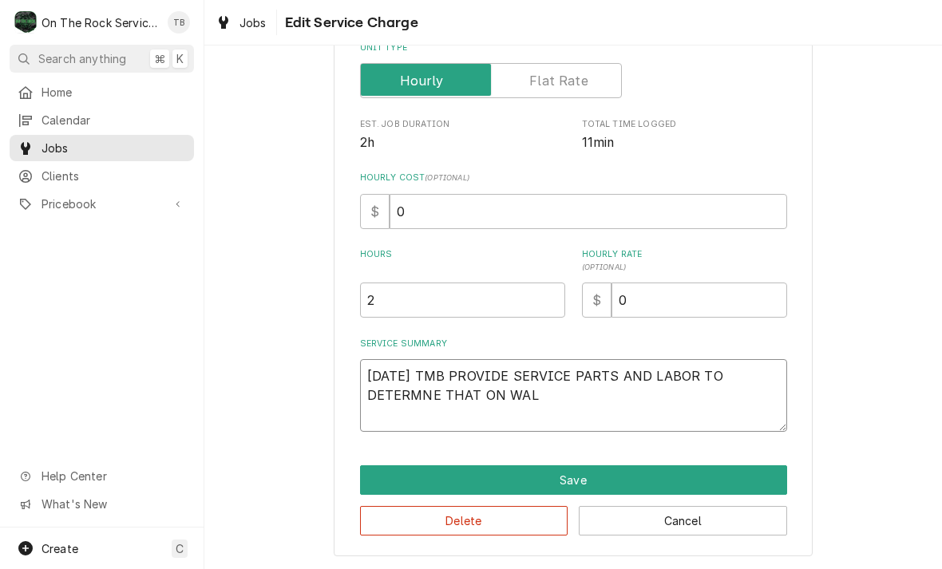
type textarea "9/15/25 TMB PROVIDE SERVICE PARTS AND LABOR TO DETERMNE THAT ON WALK"
type textarea "x"
type textarea "9/15/25 TMB PROVIDE SERVICE PARTS AND LABOR TO DETERMNE THAT ON WALK"
type textarea "x"
type textarea "9/15/25 TMB PROVIDE SERVICE PARTS AND LABOR TO DETERMNE THAT ON WALK I"
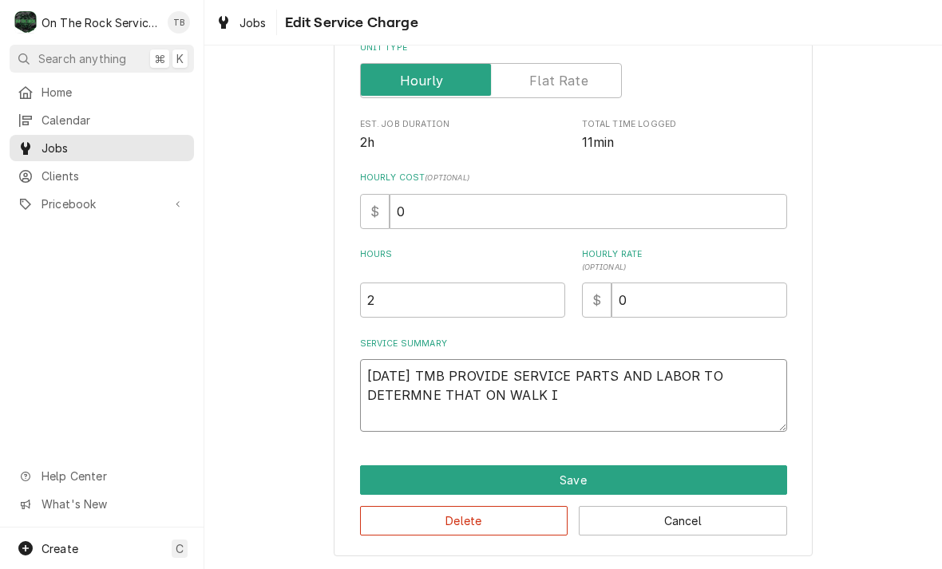
type textarea "x"
type textarea "9/15/25 TMB PROVIDE SERVICE PARTS AND LABOR TO DETERMNE THAT ON WALK IN"
type textarea "x"
type textarea "9/15/25 TMB PROVIDE SERVICE PARTS AND LABOR TO DETERMNE THAT ON WALK IN"
type textarea "x"
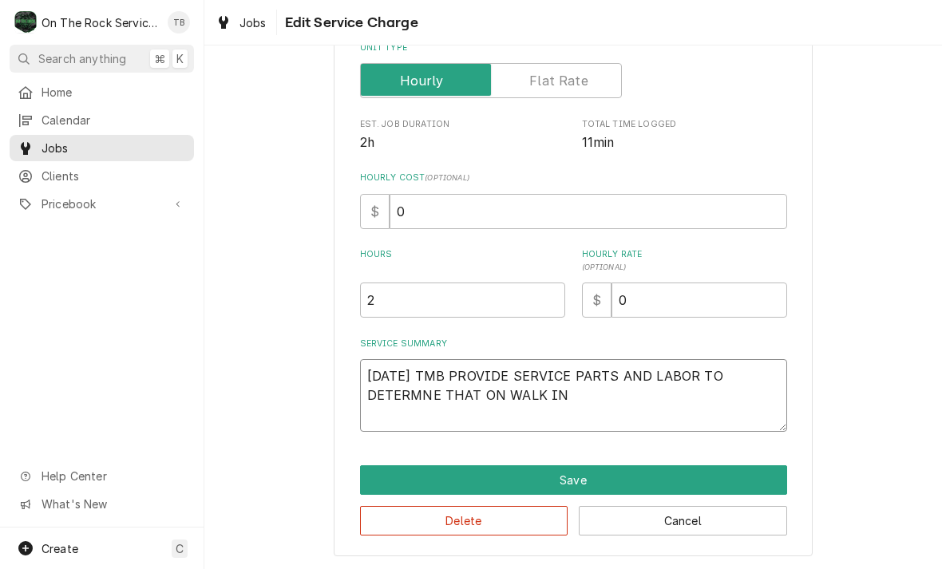
type textarea "9/15/25 TMB PROVIDE SERVICE PARTS AND LABOR TO DETERMNE THAT ON WALK IN C"
type textarea "x"
type textarea "9/15/25 TMB PROVIDE SERVICE PARTS AND LABOR TO DETERMNE THAT ON WALK IN CO"
type textarea "x"
type textarea "9/15/25 TMB PROVIDE SERVICE PARTS AND LABOR TO DETERMNE THAT ON WALK IN COO"
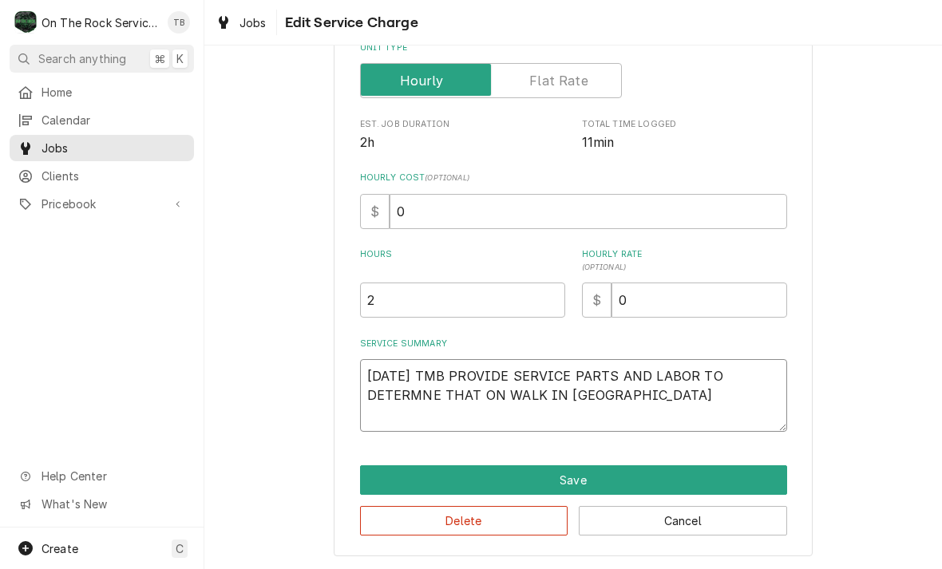
type textarea "x"
type textarea "9/15/25 TMB PROVIDE SERVICE PARTS AND LABOR TO DETERMNE THAT ON WALK IN COOL"
type textarea "x"
type textarea "9/15/25 TMB PROVIDE SERVICE PARTS AND LABOR TO DETERMNE THAT ON WALK IN COOLER"
type textarea "x"
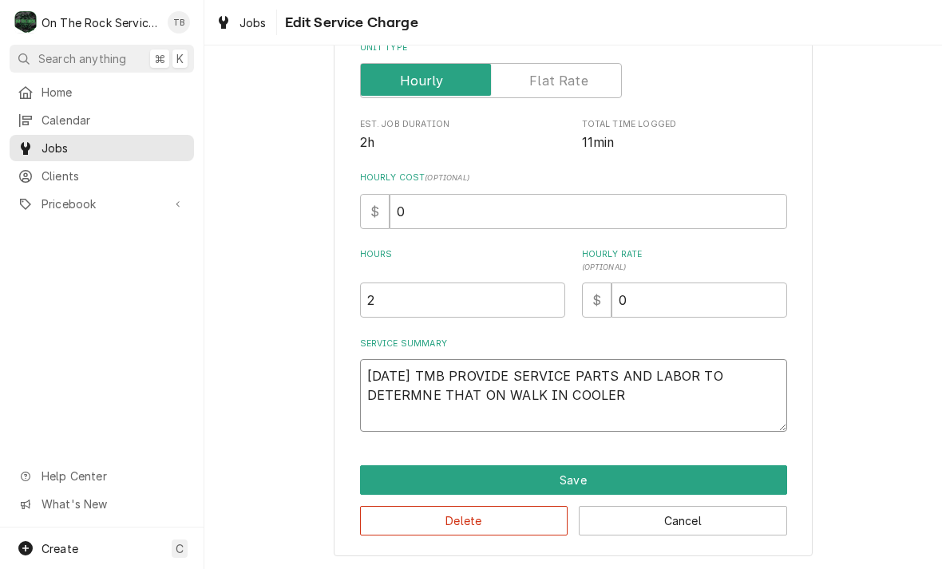
type textarea "9/15/25 TMB PROVIDE SERVICE PARTS AND LABOR TO DETERMNE THAT ON WALK IN COOLER"
type textarea "x"
type textarea "9/15/25 TMB PROVIDE SERVICE PARTS AND LABOR TO DETERMNE THAT ON WALK IN COOLER L"
type textarea "x"
type textarea "9/15/25 TMB PROVIDE SERVICE PARTS AND LABOR TO DETERMNE THAT ON WALK IN COOLER …"
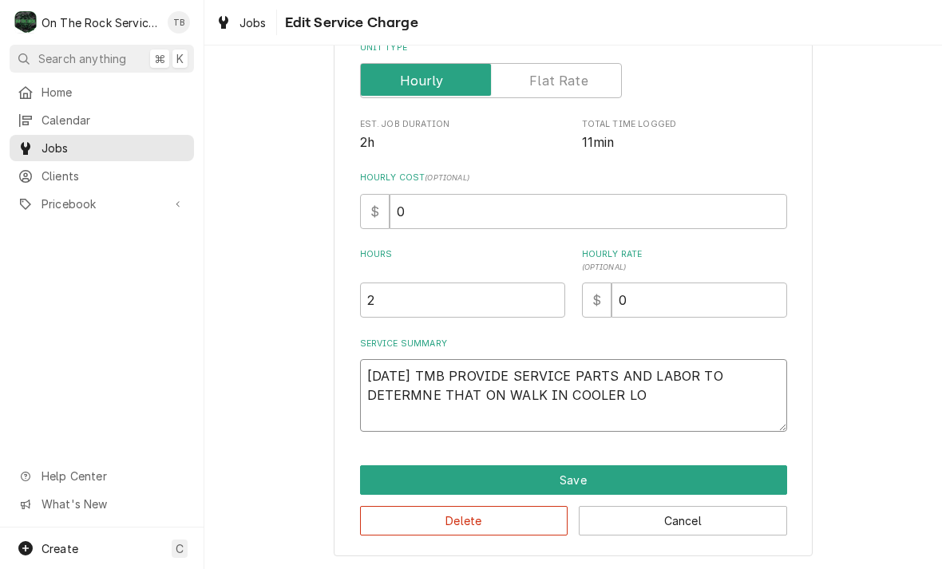
type textarea "x"
type textarea "9/15/25 TMB PROVIDE SERVICE PARTS AND LABOR TO DETERMNE THAT ON WALK IN COOLER …"
type textarea "x"
type textarea "9/15/25 TMB PROVIDE SERVICE PARTS AND LABOR TO DETERMNE THAT ON WALK IN COOLER …"
type textarea "x"
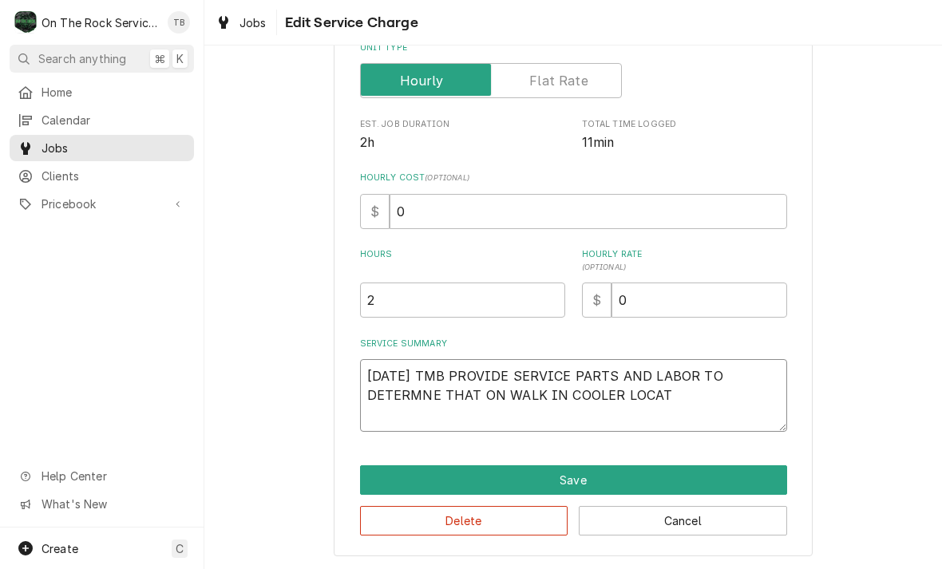
type textarea "9/15/25 TMB PROVIDE SERVICE PARTS AND LABOR TO DETERMNE THAT ON WALK IN COOLER …"
type textarea "x"
type textarea "9/15/25 TMB PROVIDE SERVICE PARTS AND LABOR TO DETERMNE THAT ON WALK IN COOLER …"
type textarea "x"
type textarea "9/15/25 TMB PROVIDE SERVICE PARTS AND LABOR TO DETERMNE THAT ON WALK IN COOLER …"
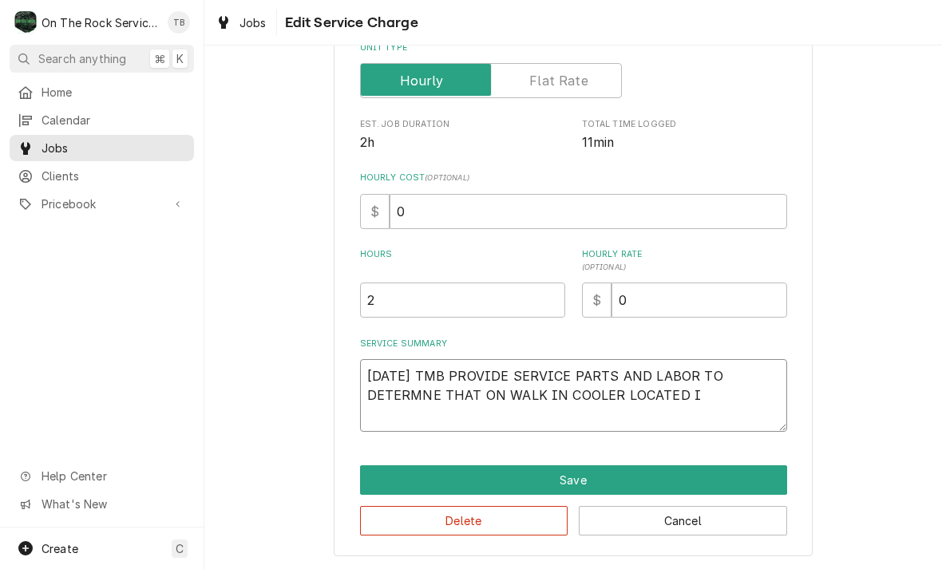
type textarea "x"
type textarea "9/15/25 TMB PROVIDE SERVICE PARTS AND LABOR TO DETERMNE THAT ON WALK IN COOLER …"
type textarea "x"
type textarea "9/15/25 TMB PROVIDE SERVICE PARTS AND LABOR TO DETERMNE THAT ON WALK IN COOLER …"
type textarea "x"
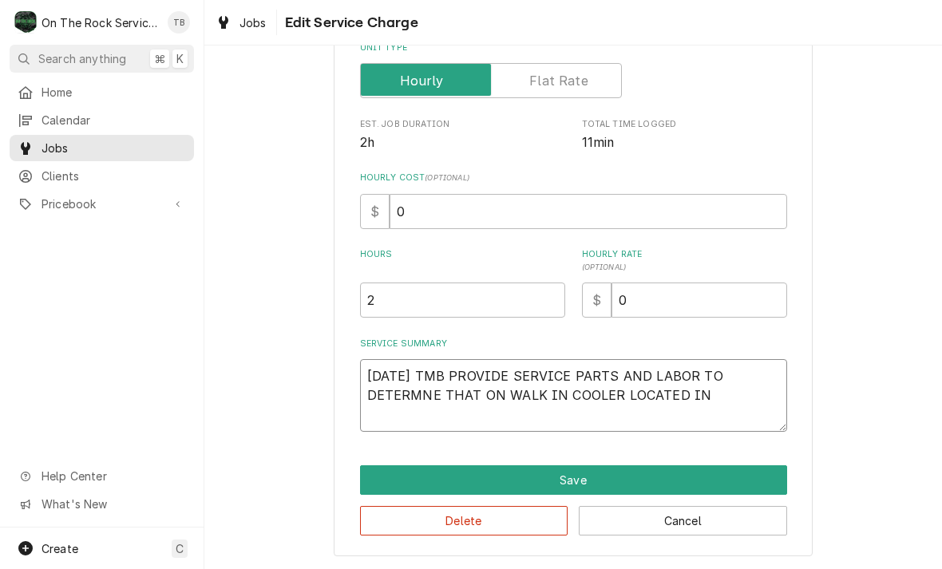
type textarea "9/15/25 TMB PROVIDE SERVICE PARTS AND LABOR TO DETERMNE THAT ON WALK IN COOLER …"
type textarea "x"
type textarea "9/15/25 TMB PROVIDE SERVICE PARTS AND LABOR TO DETERMNE THAT ON WALK IN COOLER …"
type textarea "x"
type textarea "9/15/25 TMB PROVIDE SERVICE PARTS AND LABOR TO DETERMNE THAT ON WALK IN COOLER …"
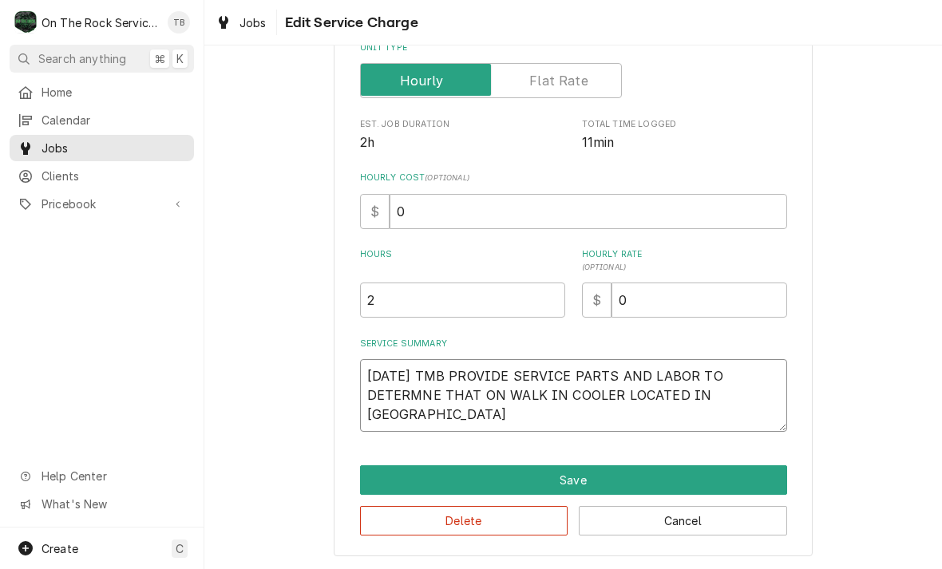
type textarea "x"
type textarea "9/15/25 TMB PROVIDE SERVICE PARTS AND LABOR TO DETERMNE THAT ON WALK IN COOLER …"
type textarea "x"
type textarea "9/15/25 TMB PROVIDE SERVICE PARTS AND LABOR TO DETERMNE THAT ON WALK IN COOLER …"
type textarea "x"
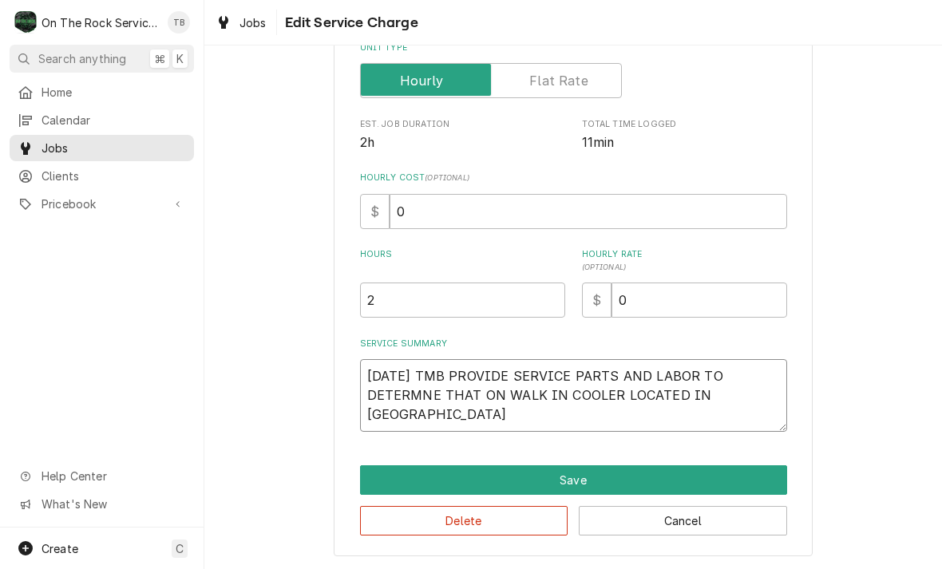
type textarea "9/15/25 TMB PROVIDE SERVICE PARTS AND LABOR TO DETERMNE THAT ON WALK IN COOLER …"
type textarea "x"
type textarea "9/15/25 TMB PROVIDE SERVICE PARTS AND LABOR TO DETERMNE THAT ON WALK IN COOLER …"
type textarea "x"
type textarea "9/15/25 TMB PROVIDE SERVICE PARTS AND LABOR TO DETERMNE THAT ON WALK IN COOLER …"
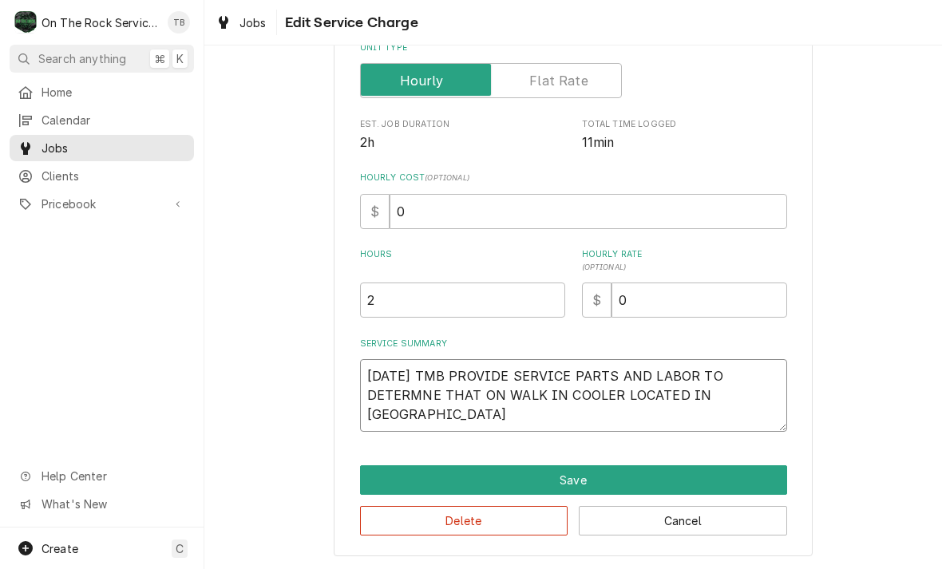
type textarea "x"
type textarea "9/15/25 TMB PROVIDE SERVICE PARTS AND LABOR TO DETERMNE THAT ON WALK IN COOLER …"
type textarea "x"
type textarea "9/15/25 TMB PROVIDE SERVICE PARTS AND LABOR TO DETERMNE THAT ON WALK IN COOLER …"
type textarea "x"
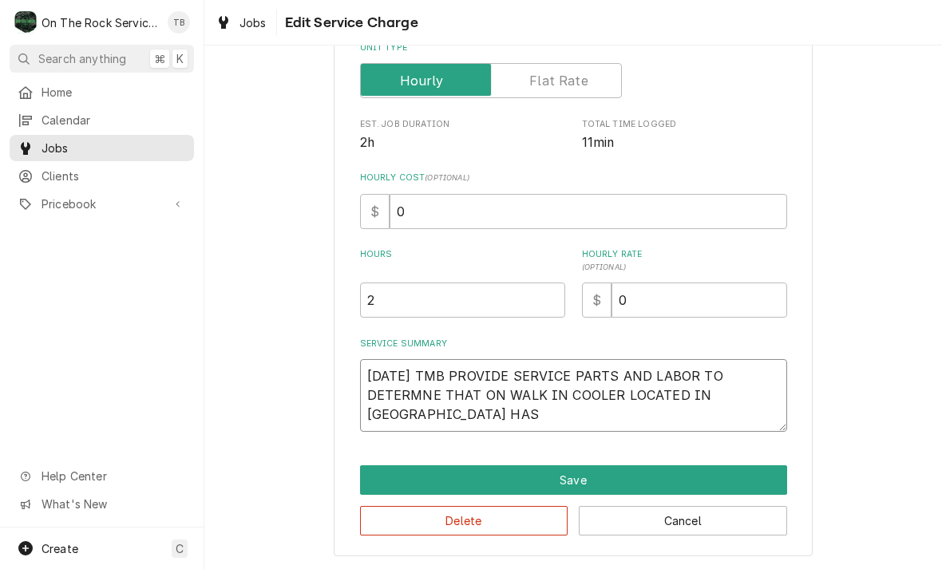
type textarea "9/15/25 TMB PROVIDE SERVICE PARTS AND LABOR TO DETERMNE THAT ON WALK IN COOLER …"
type textarea "x"
type textarea "9/15/25 TMB PROVIDE SERVICE PARTS AND LABOR TO DETERMNE THAT ON WALK IN COOLER …"
type textarea "x"
type textarea "9/15/25 TMB PROVIDE SERVICE PARTS AND LABOR TO DETERMNE THAT ON WALK IN COOLER …"
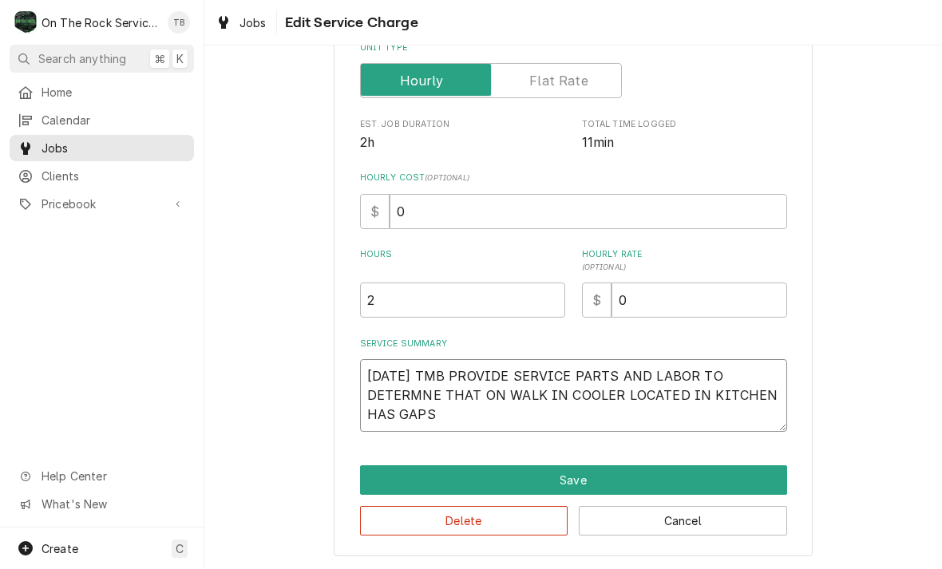
type textarea "x"
type textarea "9/15/25 TMB PROVIDE SERVICE PARTS AND LABOR TO DETERMNE THAT ON WALK IN COOLER …"
type textarea "x"
type textarea "9/15/25 TMB PROVIDE SERVICE PARTS AND LABOR TO DETERMNE THAT ON WALK IN COOLER …"
type textarea "x"
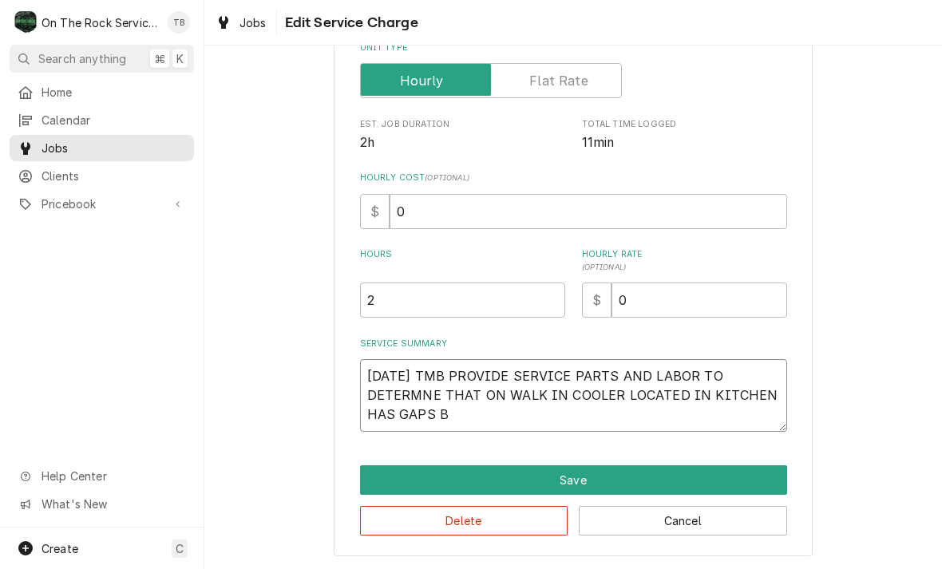
type textarea "9/15/25 TMB PROVIDE SERVICE PARTS AND LABOR TO DETERMNE THAT ON WALK IN COOLER …"
type textarea "x"
type textarea "9/15/25 TMB PROVIDE SERVICE PARTS AND LABOR TO DETERMNE THAT ON WALK IN COOLER …"
type textarea "x"
type textarea "9/15/25 TMB PROVIDE SERVICE PARTS AND LABOR TO DETERMNE THAT ON WALK IN COOLER …"
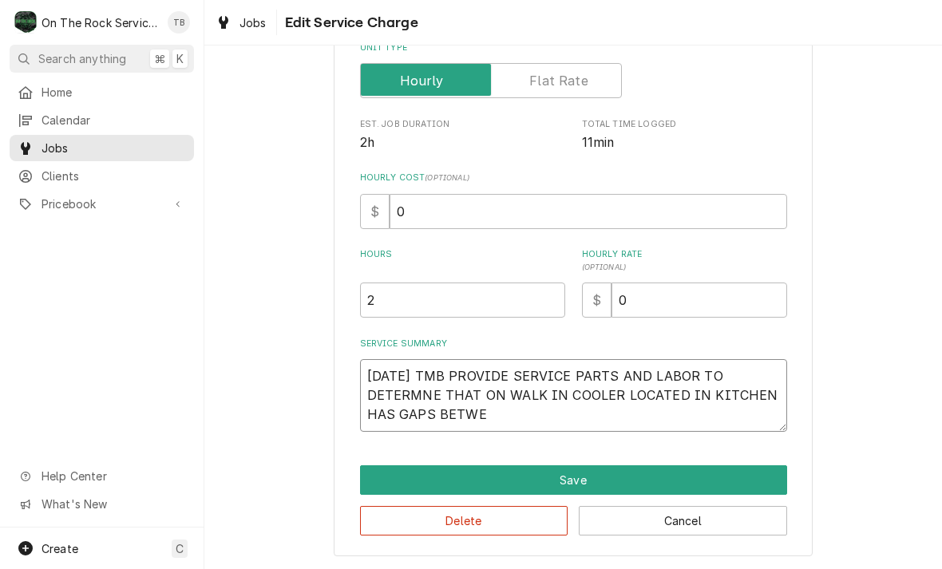
type textarea "x"
type textarea "9/15/25 TMB PROVIDE SERVICE PARTS AND LABOR TO DETERMNE THAT ON WALK IN COOLER …"
type textarea "x"
type textarea "9/15/25 TMB PROVIDE SERVICE PARTS AND LABOR TO DETERMNE THAT ON WALK IN COOLER …"
type textarea "x"
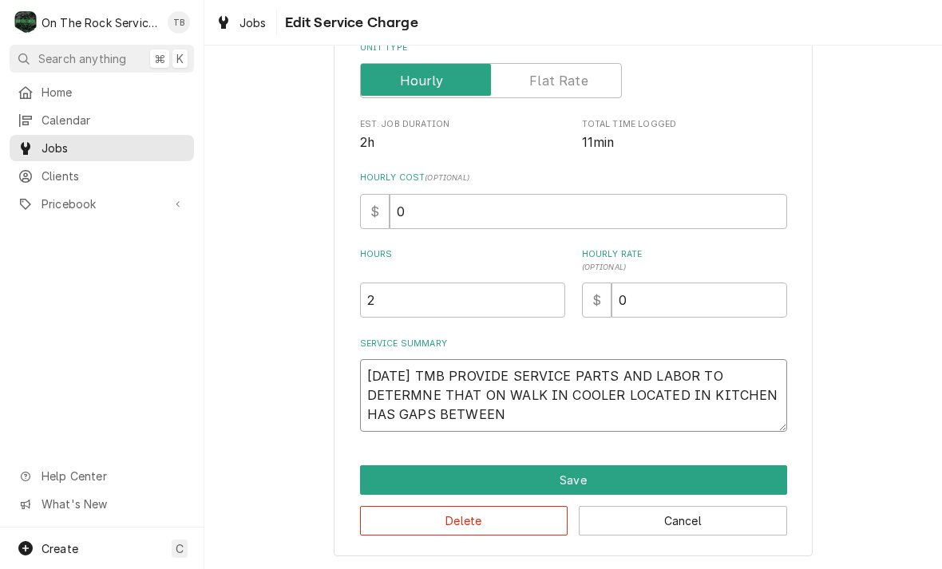
type textarea "9/15/25 TMB PROVIDE SERVICE PARTS AND LABOR TO DETERMNE THAT ON WALK IN COOLER …"
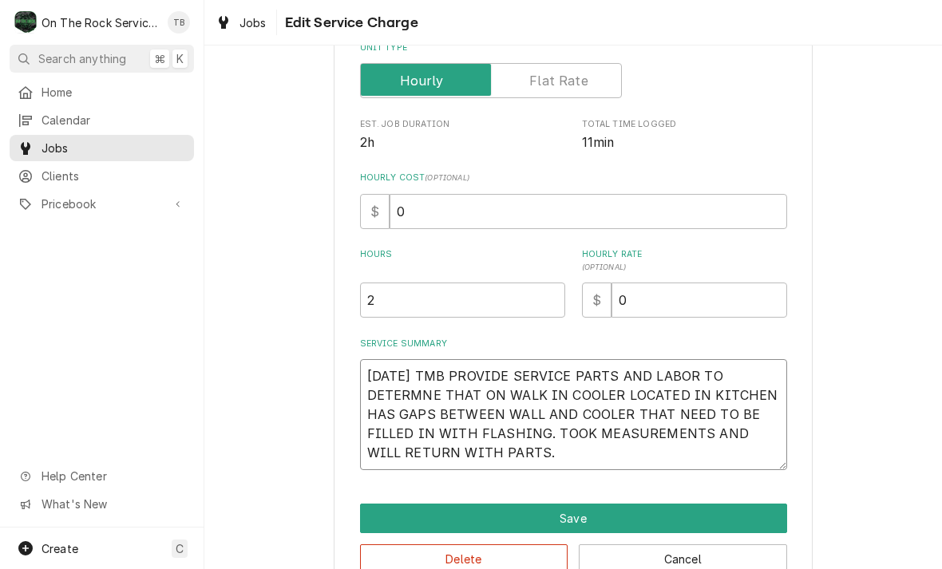
click at [403, 393] on textarea "9/15/25 TMB PROVIDE SERVICE PARTS AND LABOR TO DETERMNE THAT ON WALK IN COOLER …" at bounding box center [573, 414] width 427 height 111
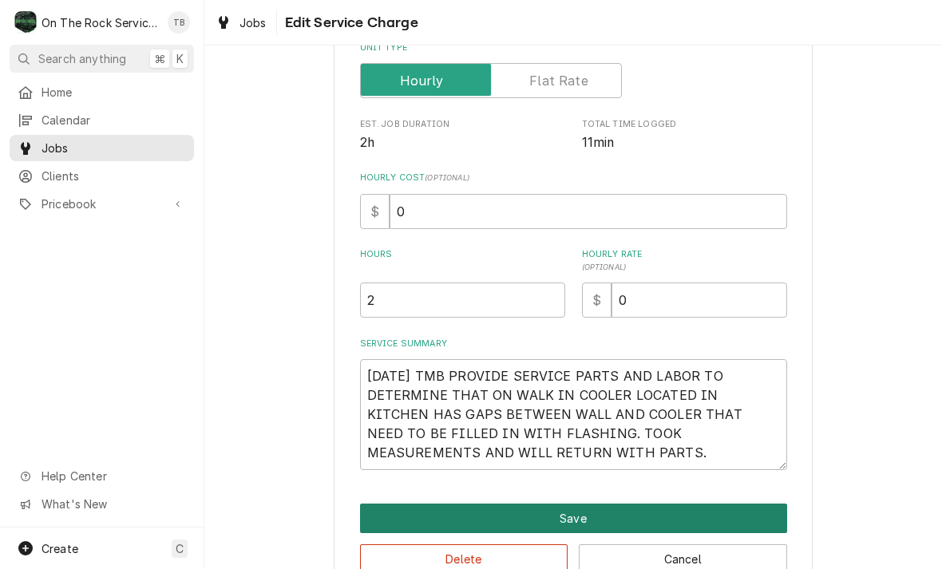
click at [571, 516] on button "Save" at bounding box center [573, 519] width 427 height 30
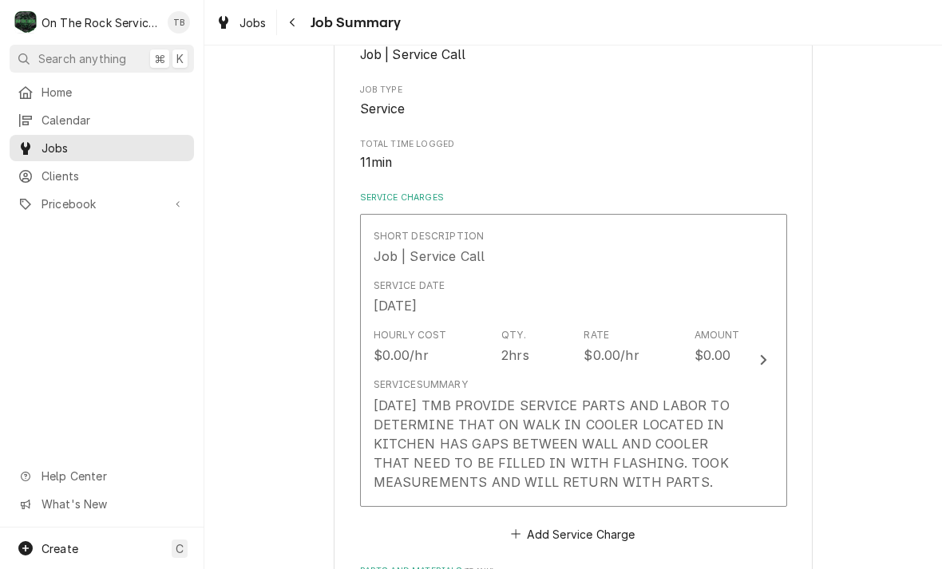
scroll to position [299, 0]
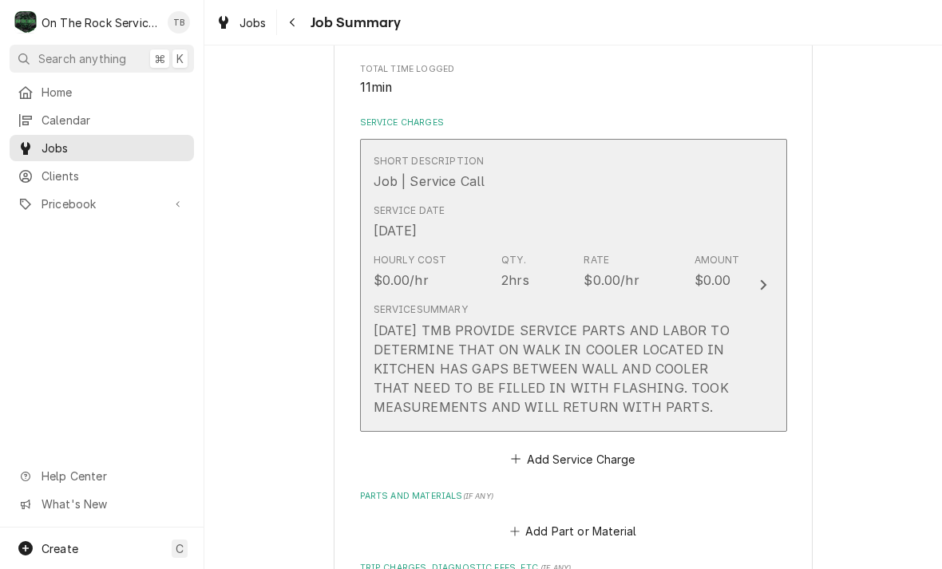
click at [563, 235] on div "Service Date Sep 15, 2025" at bounding box center [556, 221] width 366 height 49
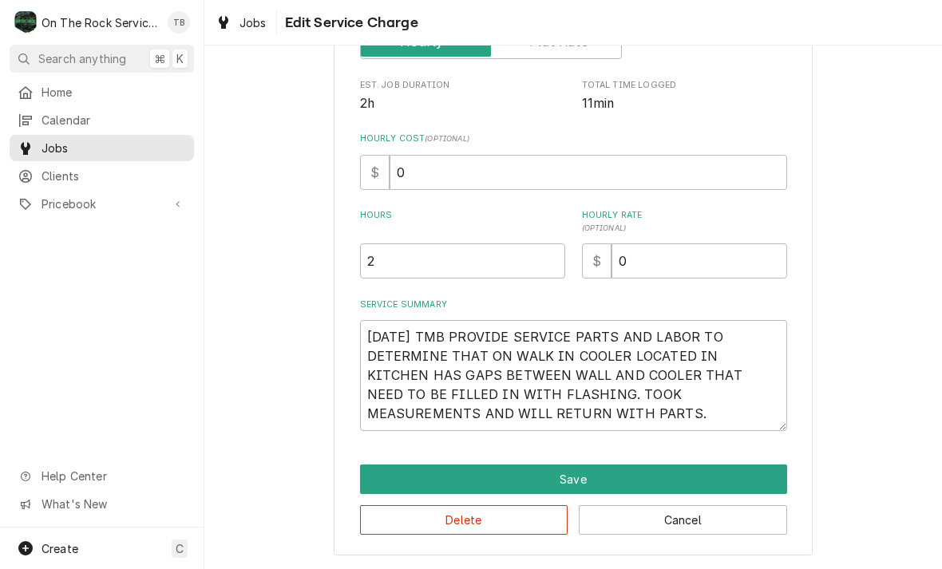
scroll to position [281, 0]
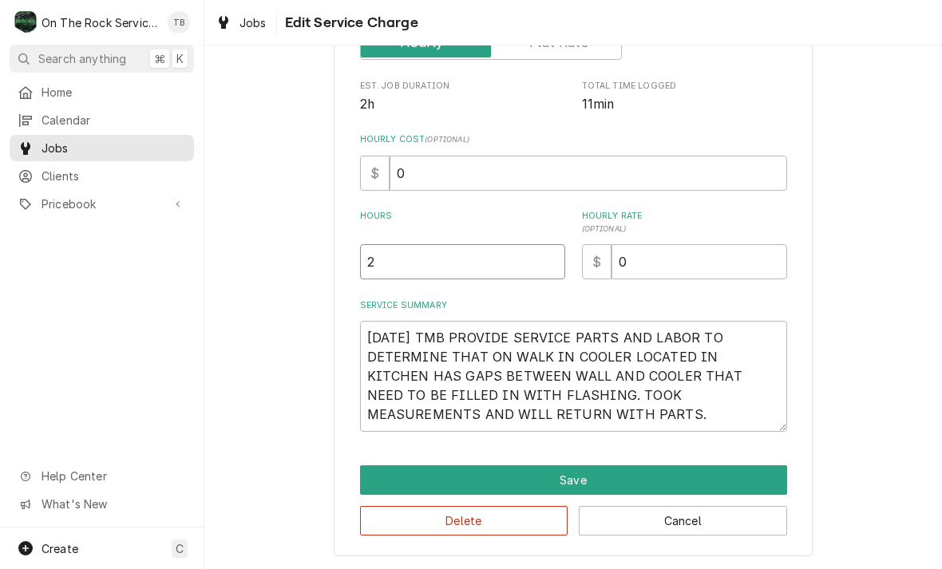
click at [389, 265] on input "2" at bounding box center [462, 261] width 205 height 35
click at [937, 300] on div "Use the fields below to edit this service charge Short Description Job | Servic…" at bounding box center [572, 175] width 737 height 788
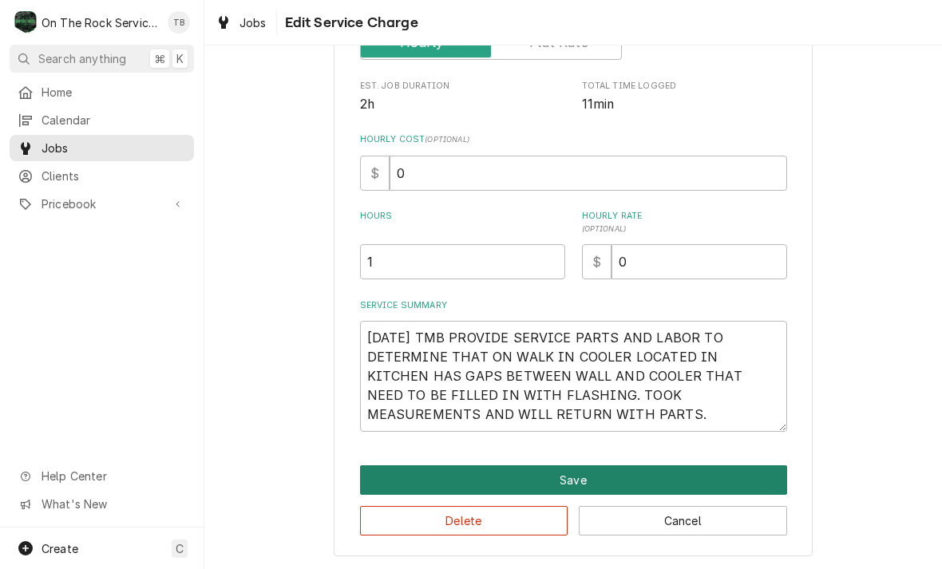
click at [528, 480] on button "Save" at bounding box center [573, 480] width 427 height 30
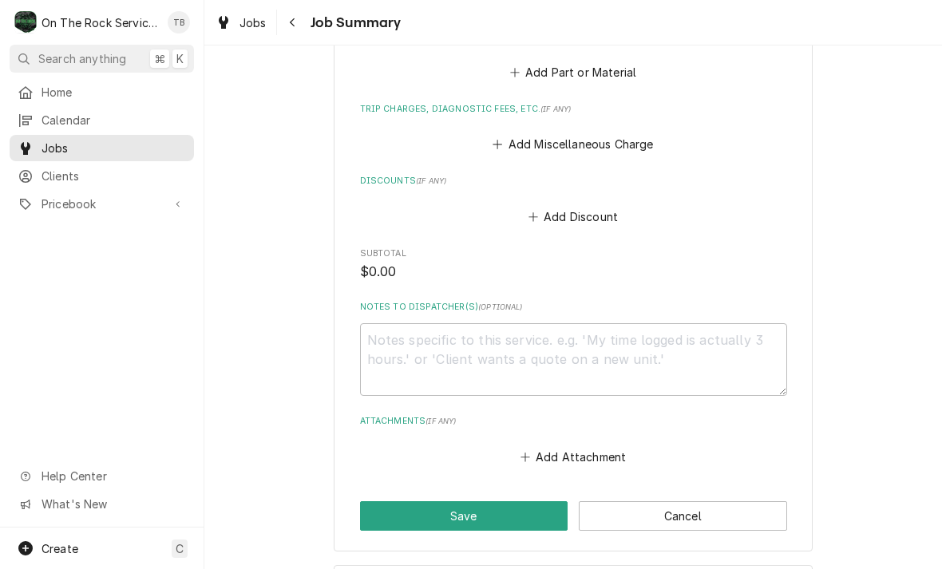
scroll to position [782, 0]
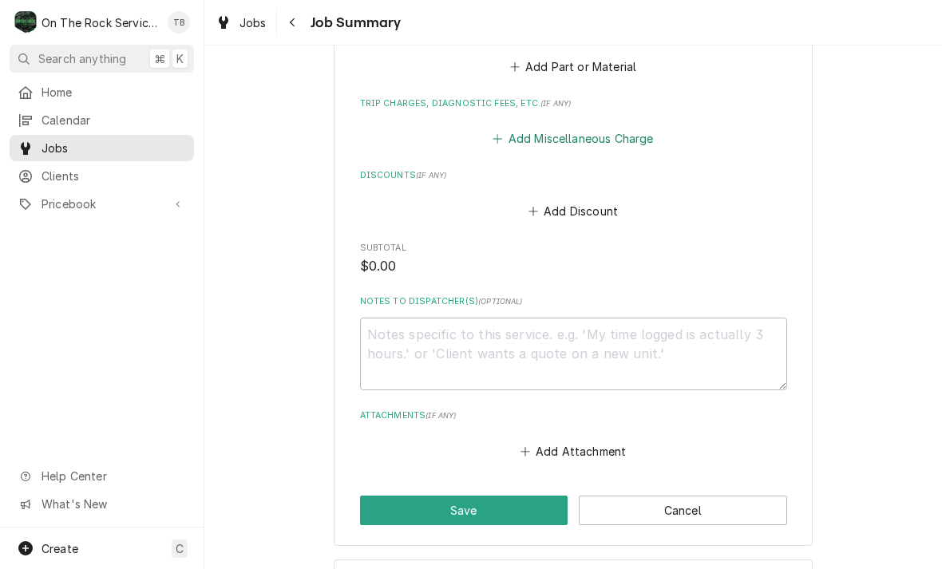
click at [608, 137] on button "Add Miscellaneous Charge" at bounding box center [573, 139] width 166 height 22
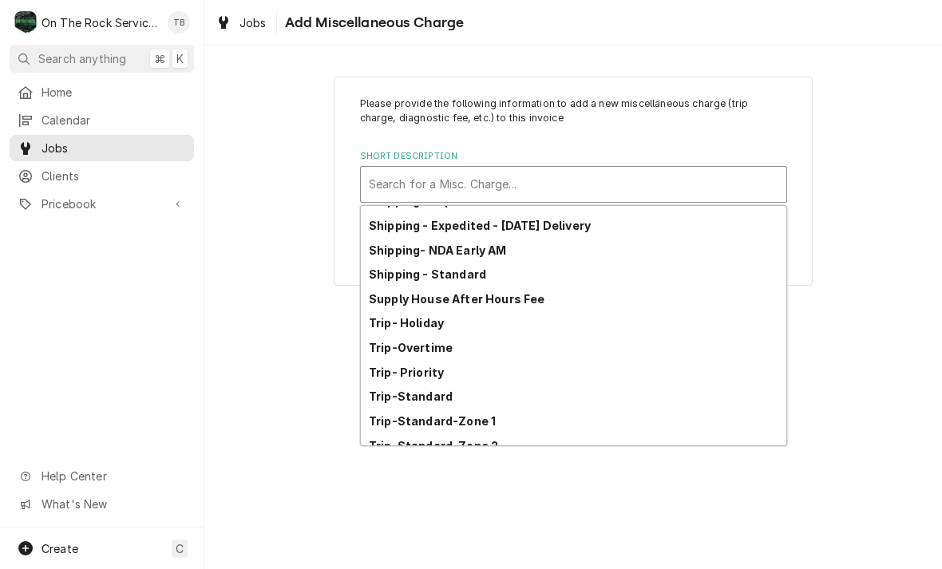
scroll to position [263, 0]
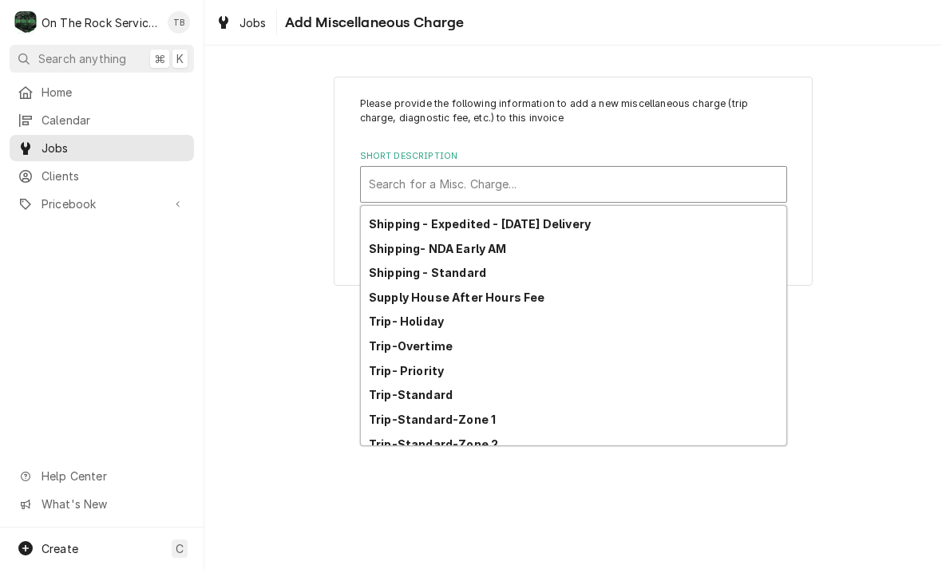
click at [479, 424] on strong "Trip-Standard-Zone 1" at bounding box center [432, 420] width 127 height 14
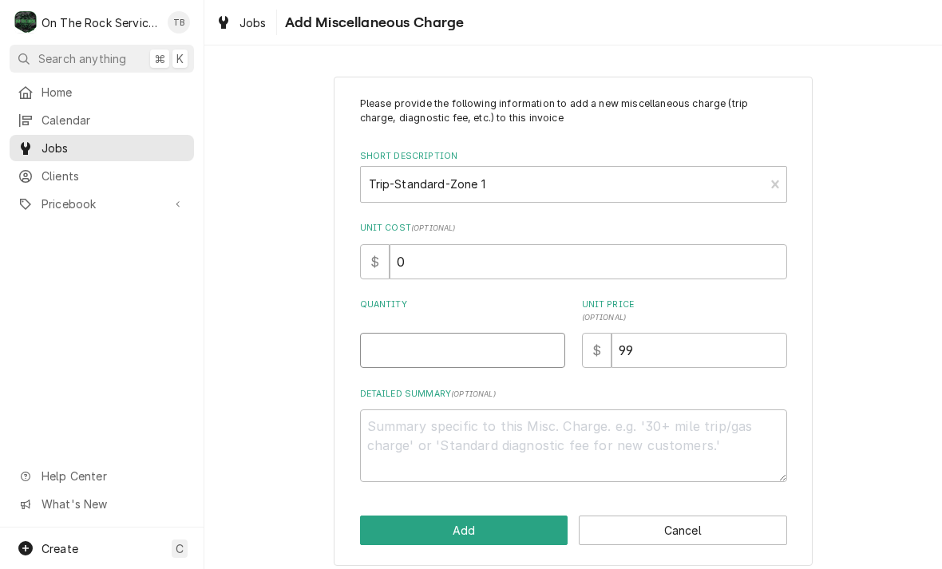
click at [426, 352] on input "Quantity" at bounding box center [462, 350] width 205 height 35
click at [876, 215] on div "Please provide the following information to add a new miscellaneous charge (tri…" at bounding box center [572, 320] width 737 height 517
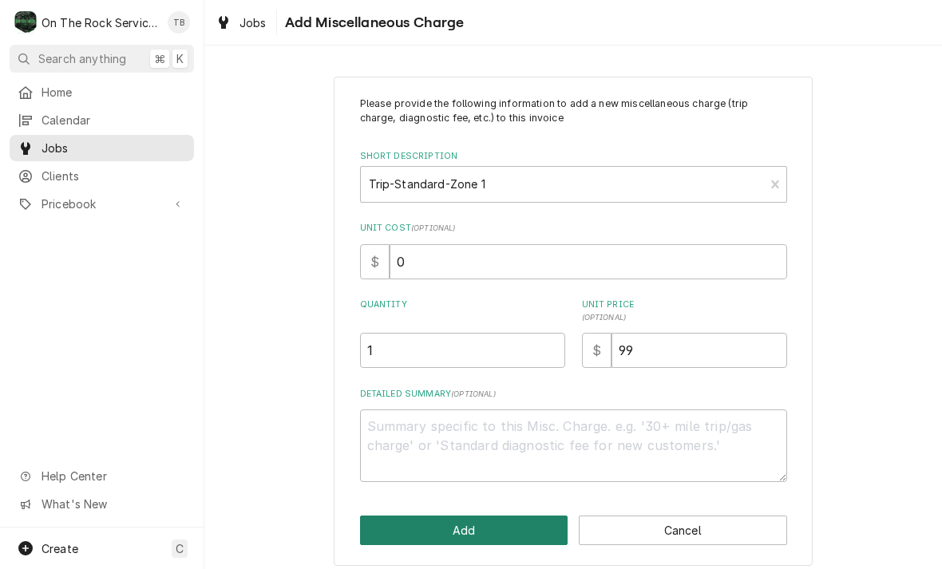
click at [484, 541] on button "Add" at bounding box center [464, 531] width 208 height 30
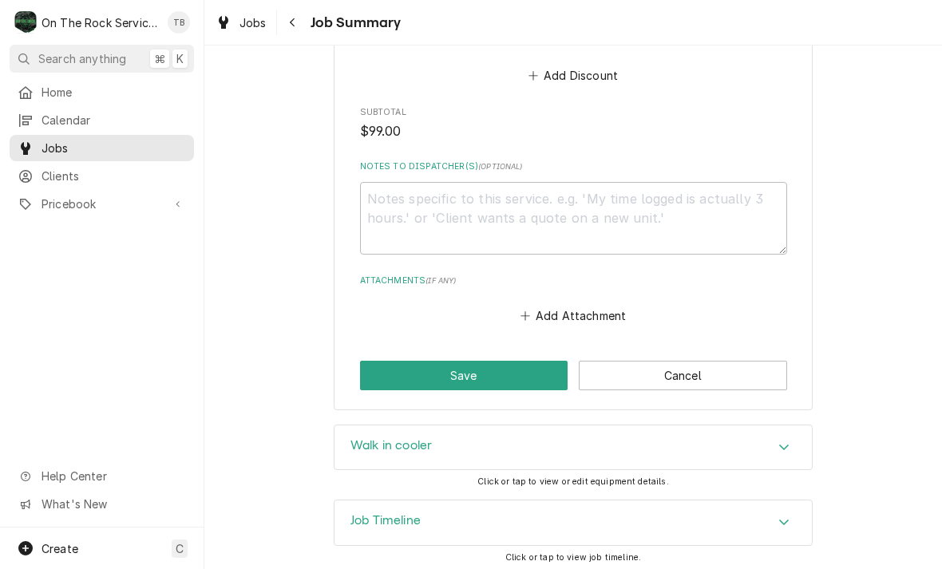
scroll to position [1038, 0]
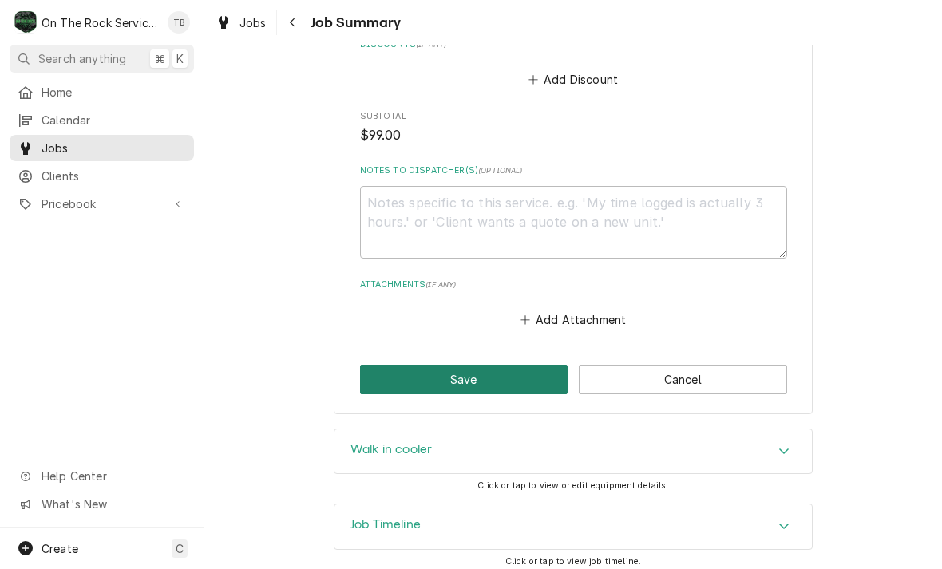
click at [470, 375] on button "Save" at bounding box center [464, 380] width 208 height 30
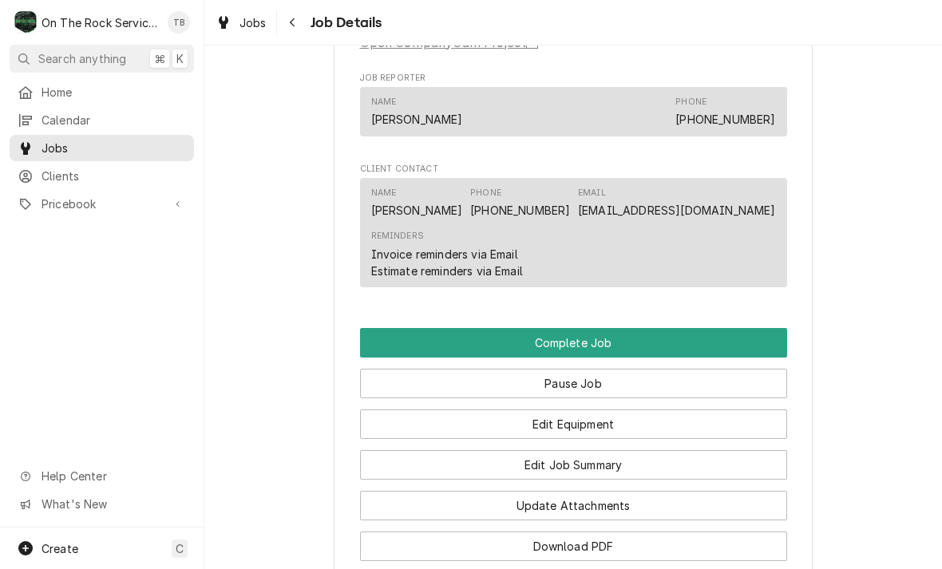
scroll to position [1270, 0]
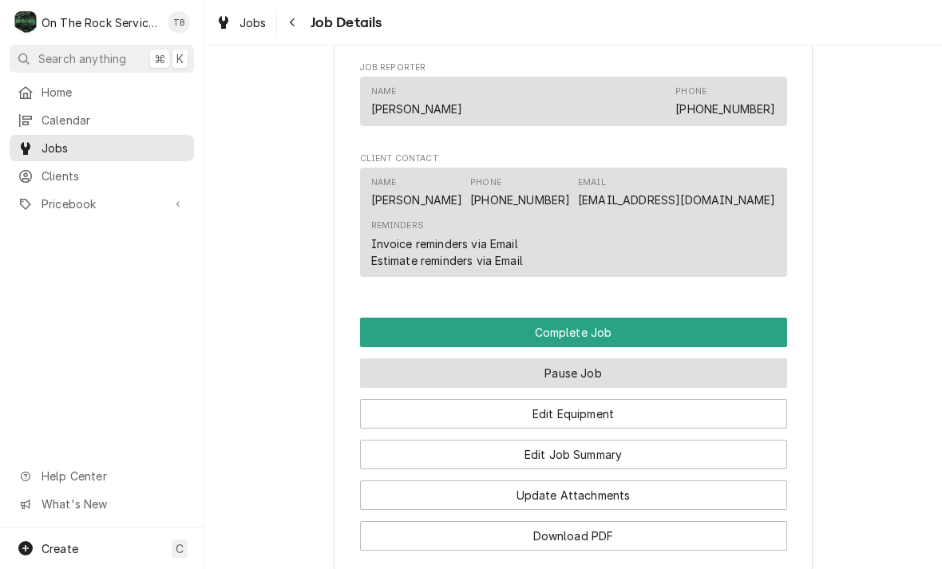
click at [600, 358] on button "Pause Job" at bounding box center [573, 373] width 427 height 30
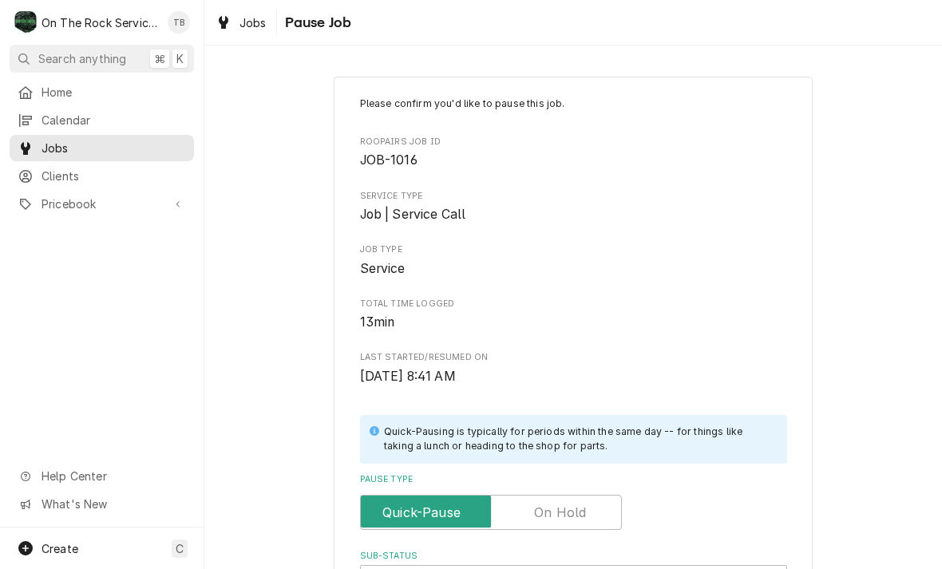
click at [574, 519] on input "Pause Type" at bounding box center [490, 512] width 247 height 35
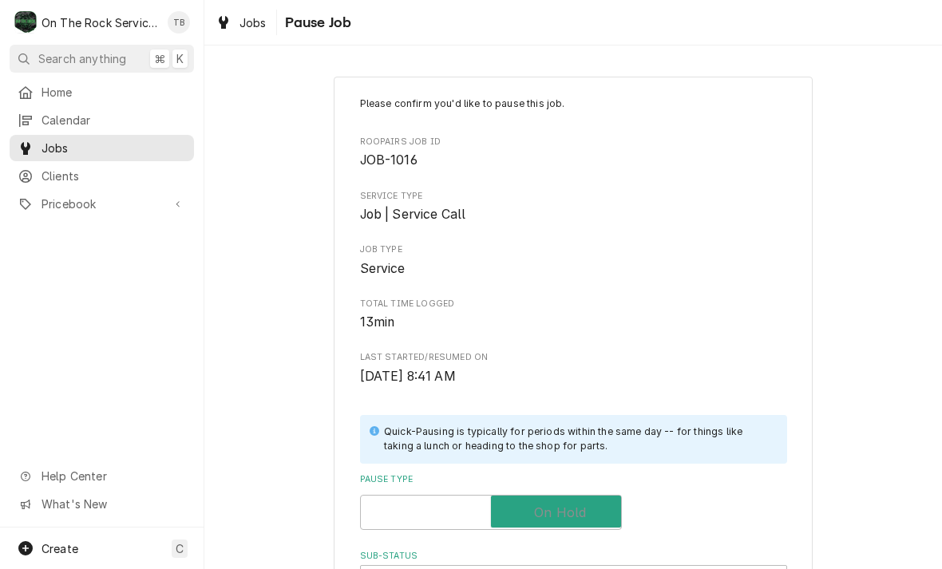
checkbox input "true"
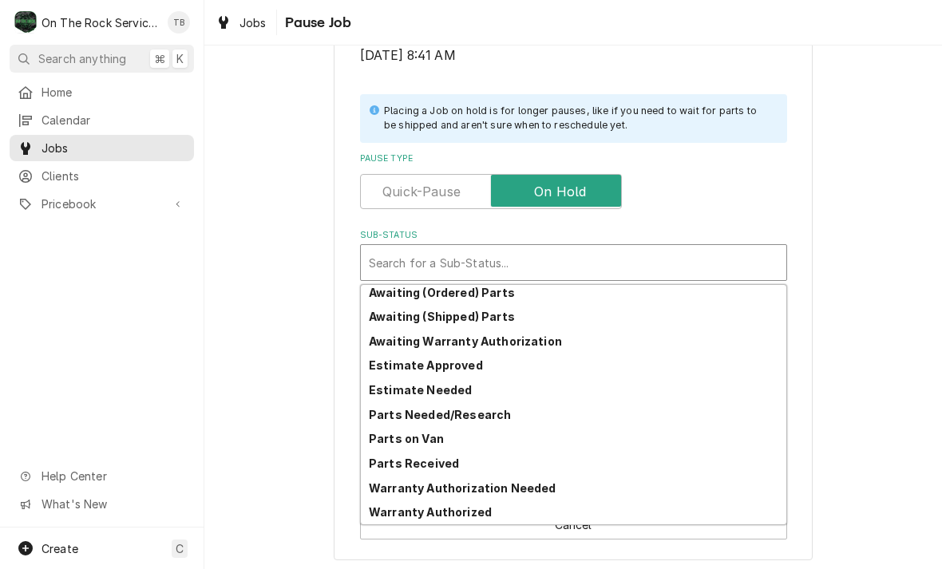
scroll to position [78, 0]
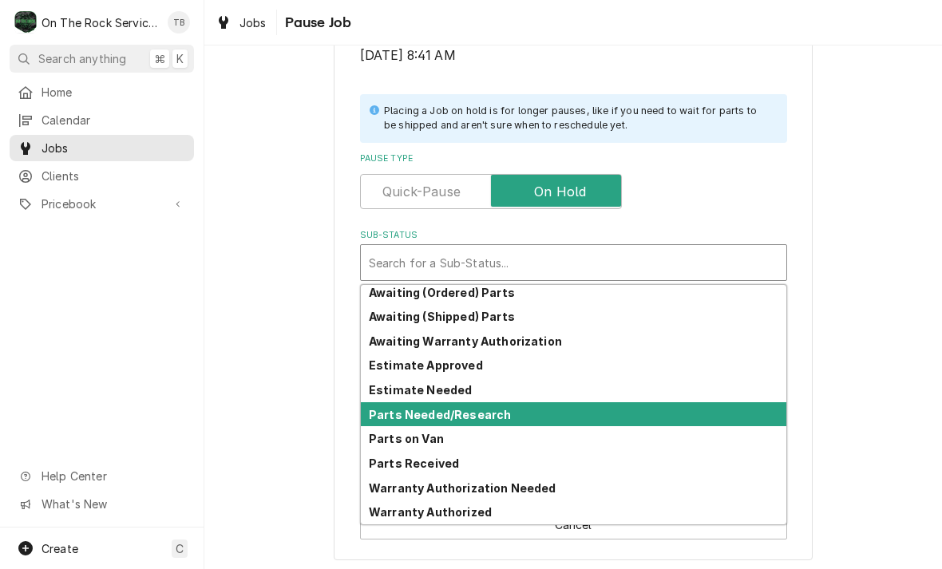
click at [479, 413] on strong "Parts Needed/Research" at bounding box center [440, 415] width 142 height 14
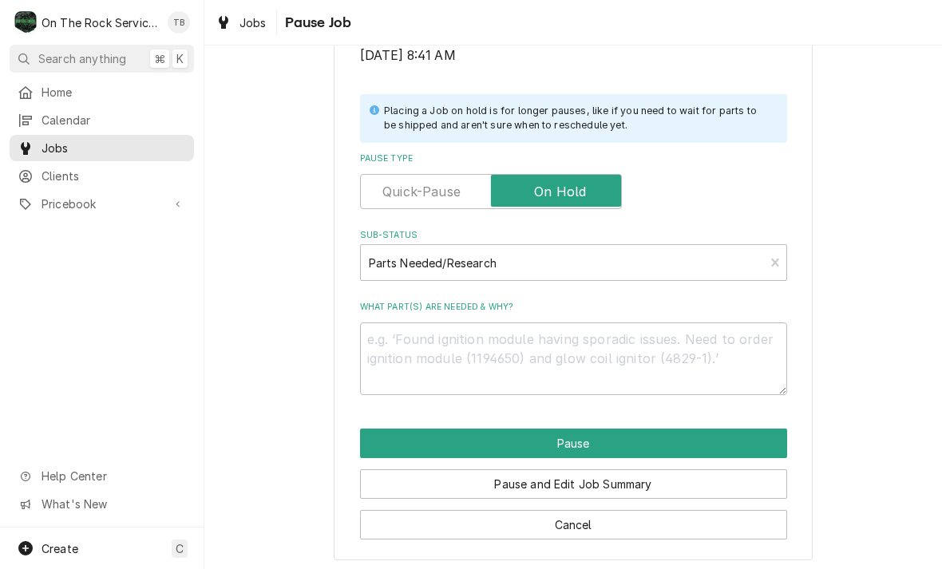
scroll to position [302, 0]
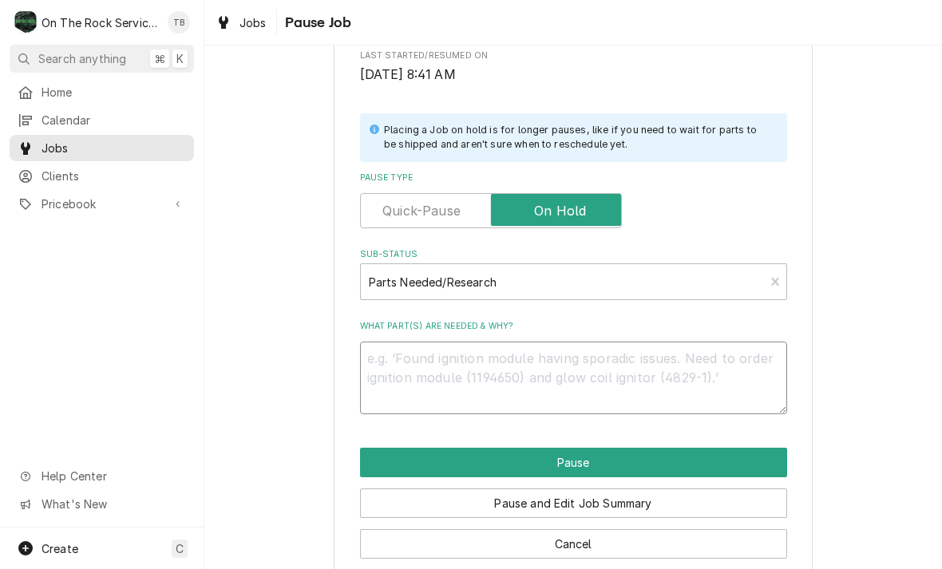
click at [414, 366] on textarea "What part(s) are needed & why?" at bounding box center [573, 378] width 427 height 73
type textarea "x"
type textarea "N"
type textarea "x"
type textarea "NE"
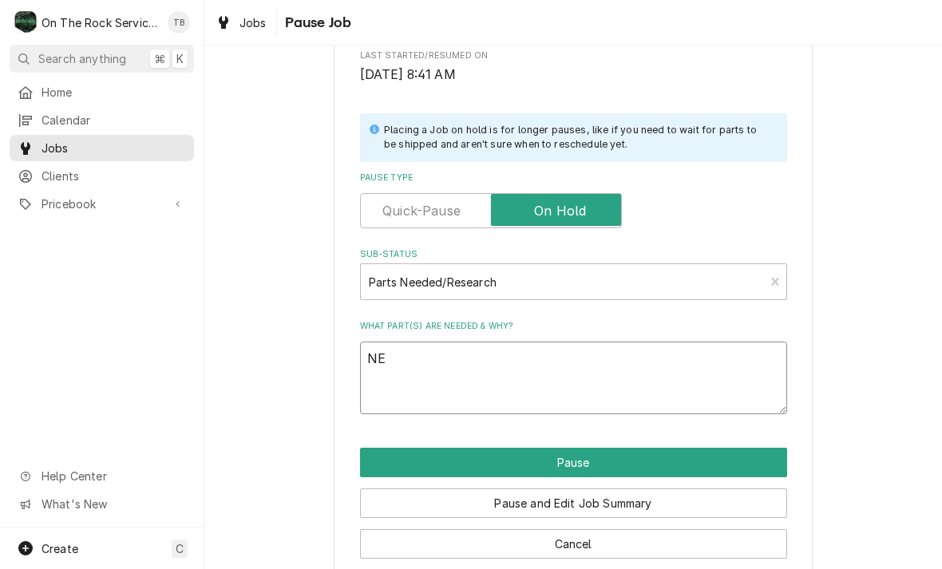
type textarea "x"
type textarea "NED"
type textarea "x"
type textarea "NED"
type textarea "x"
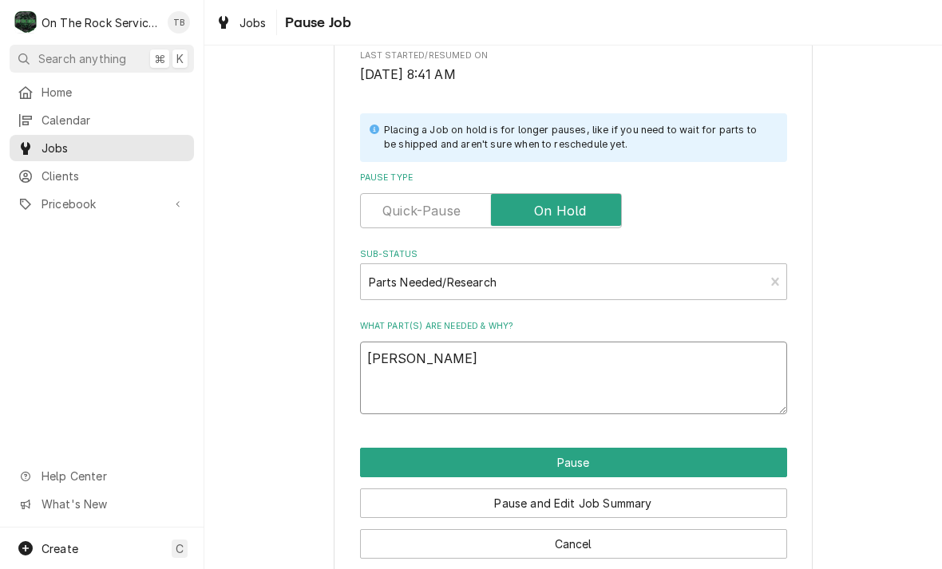
type textarea "NED"
type textarea "x"
type textarea "NE"
type textarea "x"
type textarea "NEE"
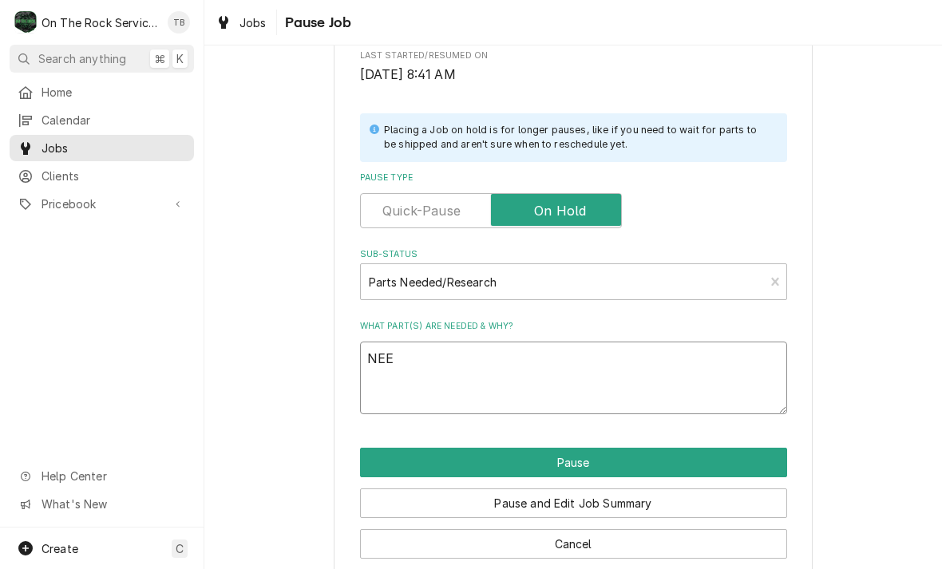
type textarea "x"
type textarea "NEED"
type textarea "x"
type textarea "NEED T"
type textarea "x"
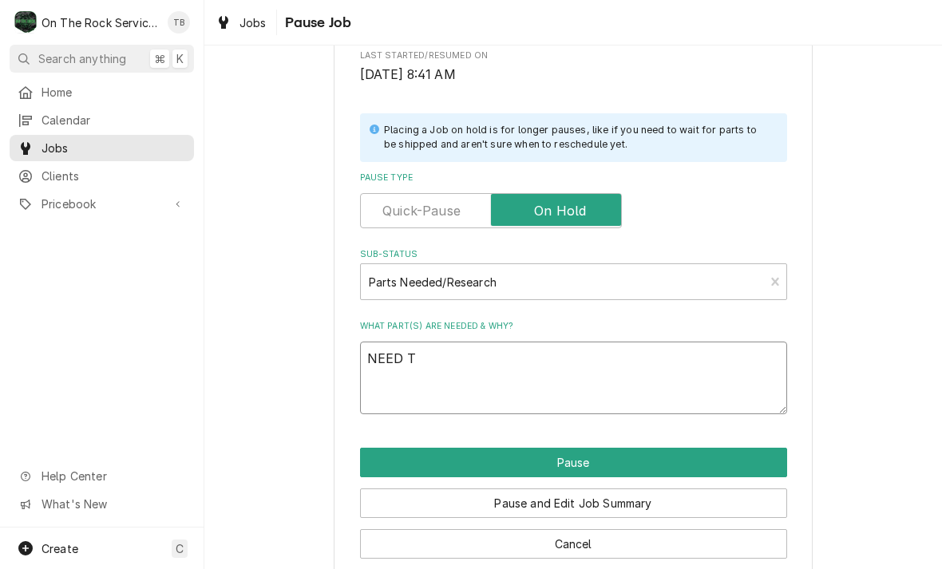
type textarea "NEED TO"
type textarea "x"
type textarea "NEED TO"
type textarea "x"
type textarea "NEED TO P"
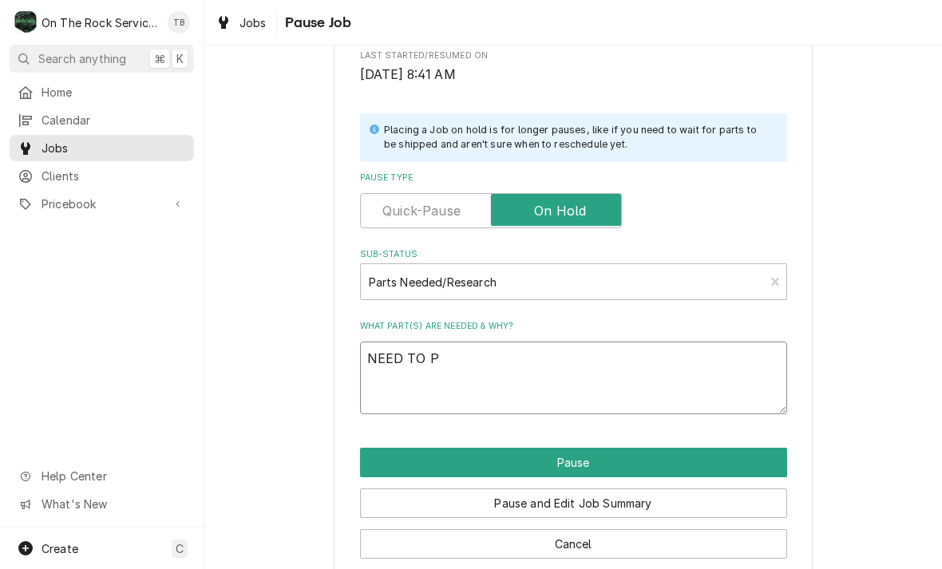
type textarea "x"
type textarea "NEED TO PRO"
type textarea "x"
type textarea "NEED TO PROC"
type textarea "x"
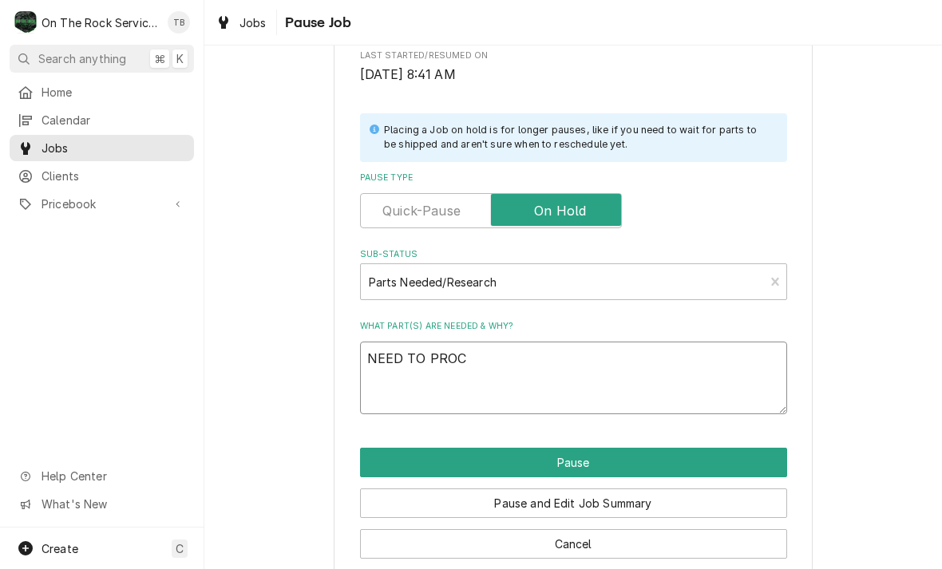
type textarea "NEED TO PROCU"
type textarea "x"
type textarea "NEED TO PROCUR"
type textarea "x"
type textarea "NEED TO PROCURE"
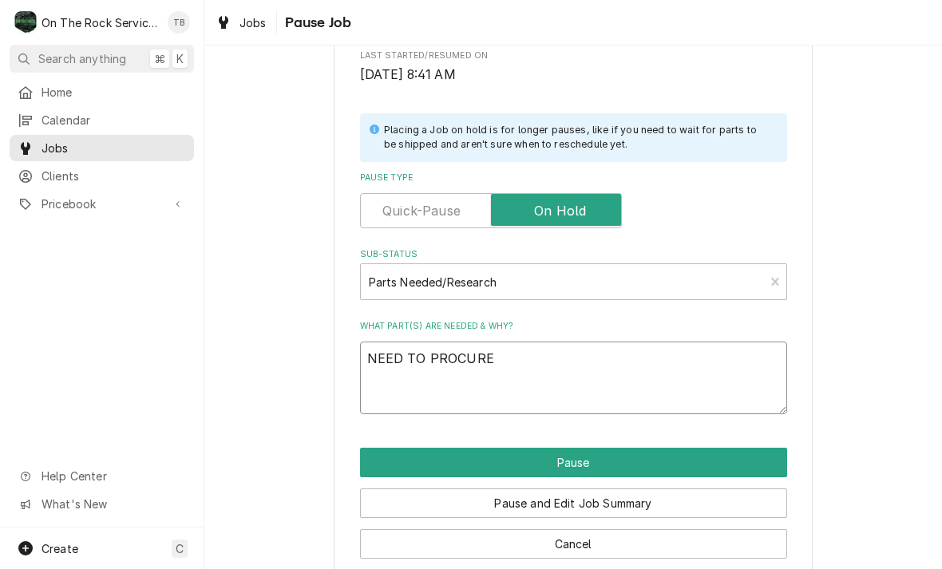
type textarea "x"
type textarea "NEED TO PROCURE"
type textarea "x"
type textarea "NEED TO PROCURE A"
type textarea "x"
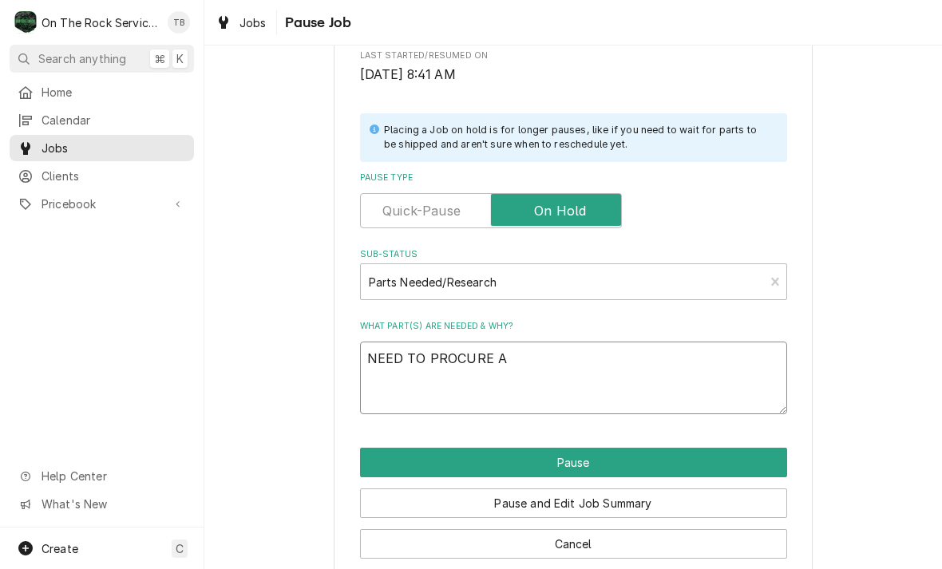
type textarea "NEED TO PROCURE AL"
type textarea "x"
type textarea "NEED TO PROCURE ALU"
type textarea "x"
type textarea "NEED TO PROCURE ALUM"
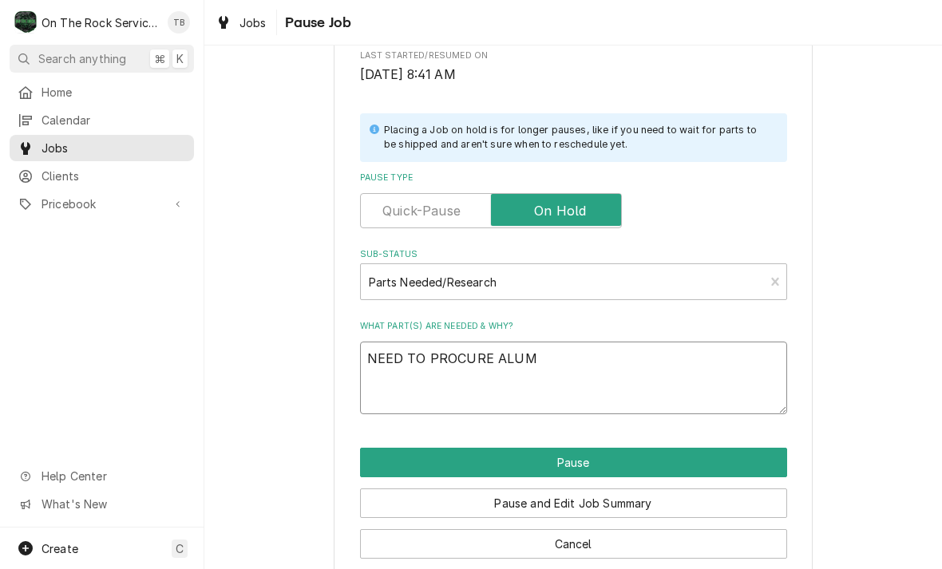
type textarea "x"
type textarea "NEED TO PROCURE ALUMI"
type textarea "x"
type textarea "NEED TO PROCURE ALUMIN"
type textarea "x"
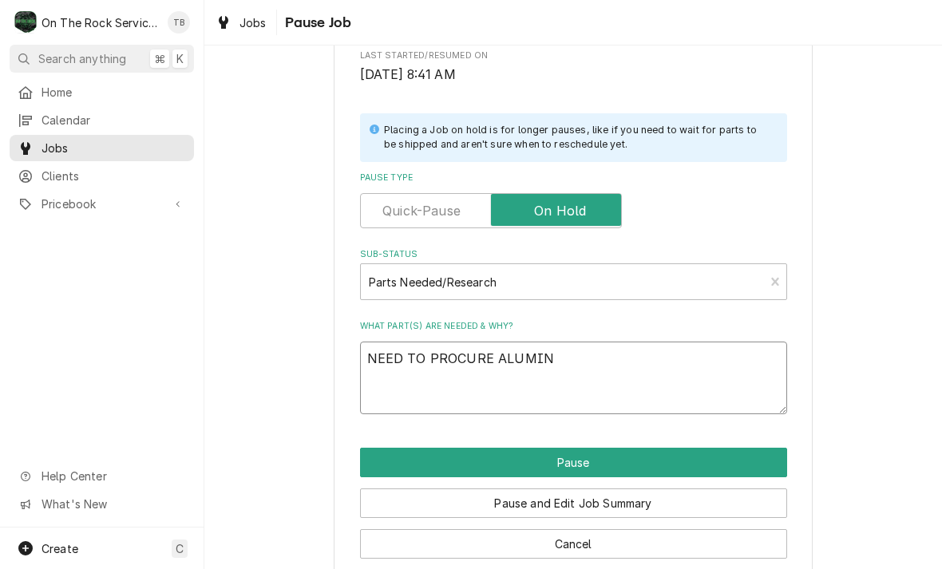
type textarea "NEED TO PROCURE ALUMINU"
type textarea "x"
type textarea "NEED TO PROCURE ALUMINUM"
type textarea "x"
type textarea "NEED TO PROCURE ALUMINUM"
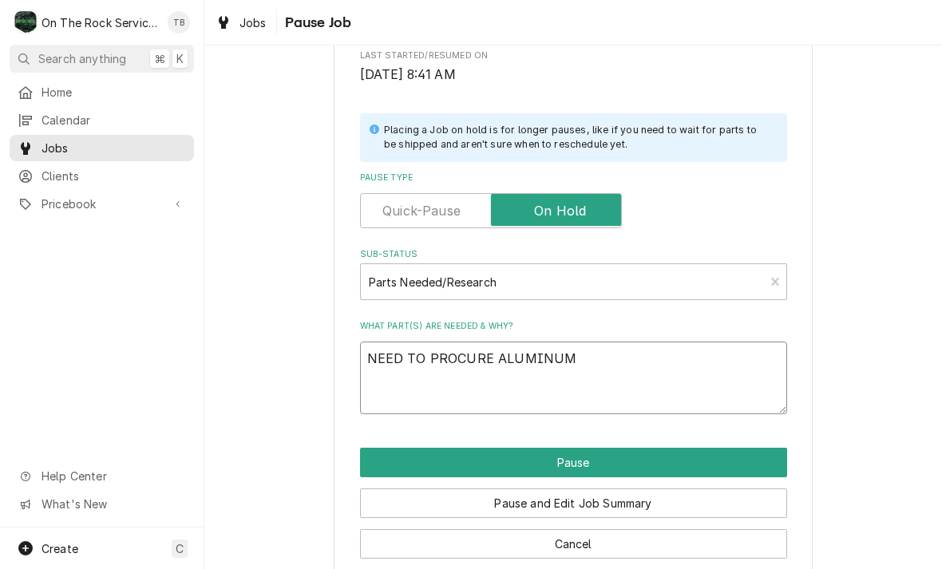
type textarea "x"
type textarea "NEED TO PROCURE ALUMINUM FL"
type textarea "x"
type textarea "NEED TO PROCURE ALUMINUM FLA"
type textarea "x"
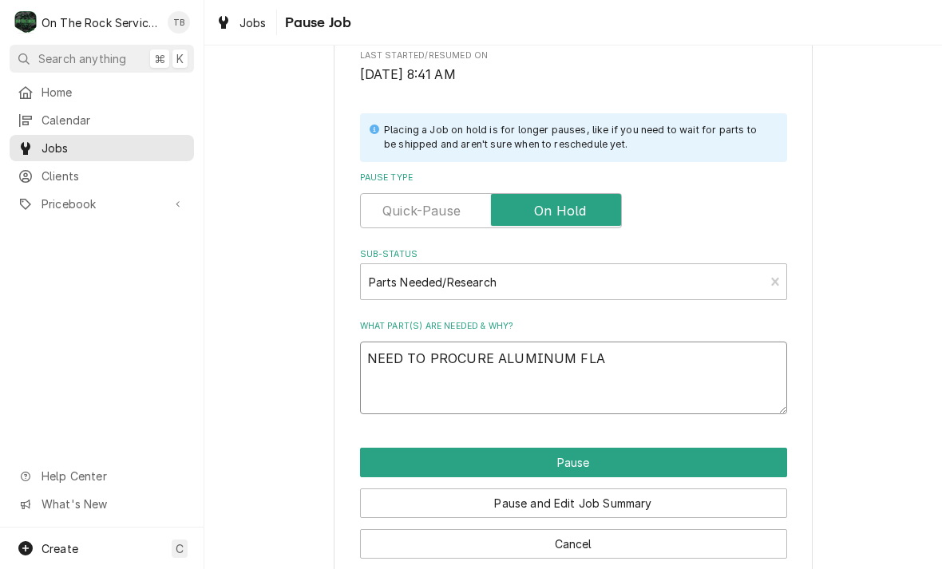
type textarea "NEED TO PROCURE ALUMINUM FLAH"
type textarea "x"
type textarea "NEED TO PROCURE ALUMINUM FLAHS"
type textarea "x"
type textarea "NEED TO PROCURE ALUMINUM FLAHSI"
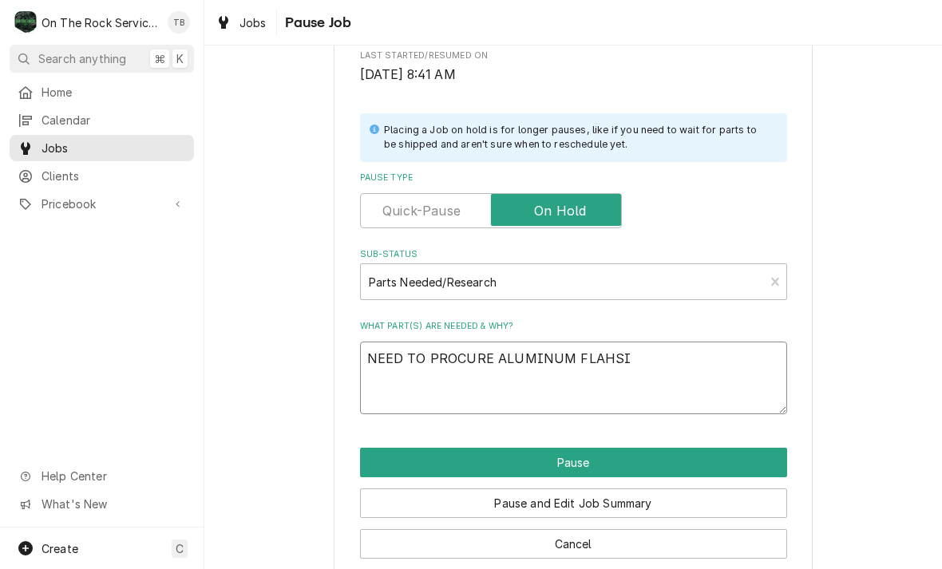
type textarea "x"
type textarea "NEED TO PROCURE ALUMINUM FLAHSING"
type textarea "x"
type textarea "NEED TO PROCURE ALUMINUM FLAHSING"
type textarea "x"
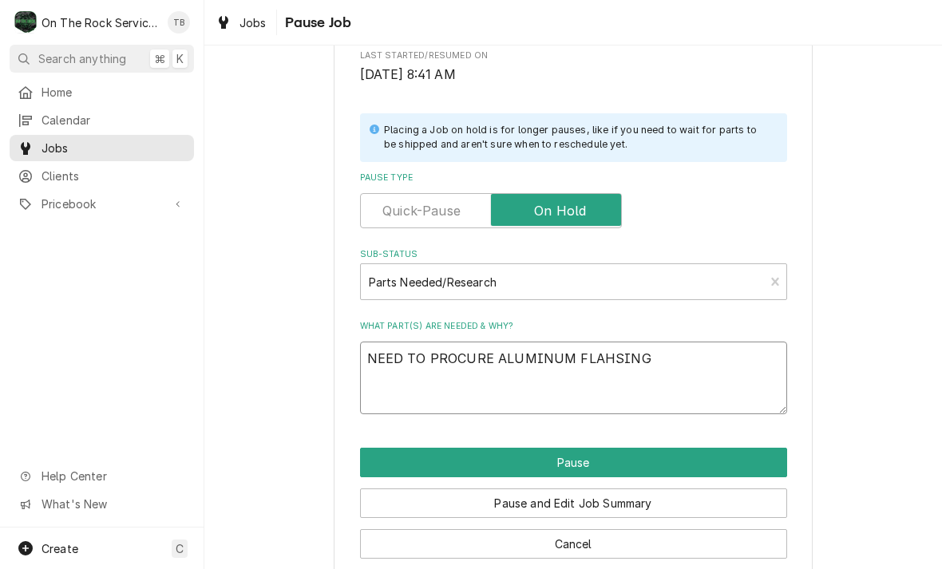
type textarea "NEED TO PROCURE ALUMINUM FLAHSING T"
type textarea "x"
type textarea "NEED TO PROCURE ALUMINUM FLAHSING TO"
type textarea "x"
type textarea "NEED TO PROCURE ALUMINUM FLAHSING T"
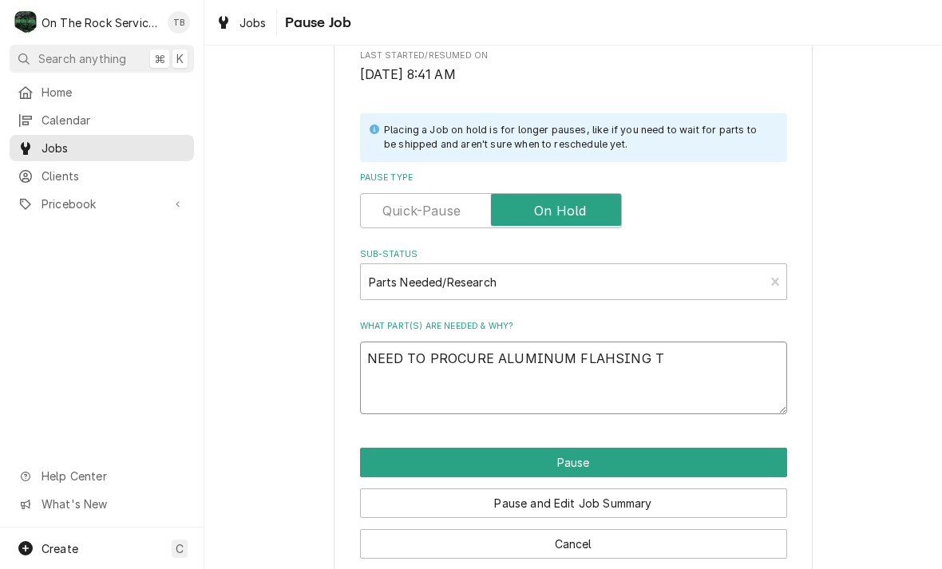
type textarea "x"
type textarea "NEED TO PROCURE ALUMINUM FLAHSING"
type textarea "x"
type textarea "NEED TO PROCURE ALUMINUM FLAHSING"
type textarea "x"
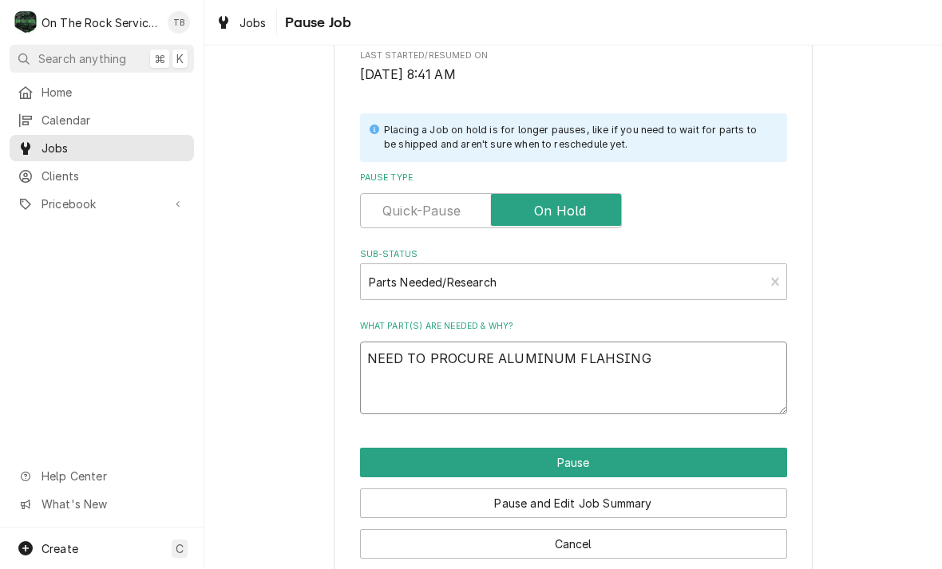
type textarea "NEED TO PROCURE ALUMINUM FLAHSIN"
type textarea "x"
type textarea "NEED TO PROCURE ALUMINUM FLAHSI"
type textarea "x"
type textarea "NEED TO PROCURE ALUMINUM FLAHS"
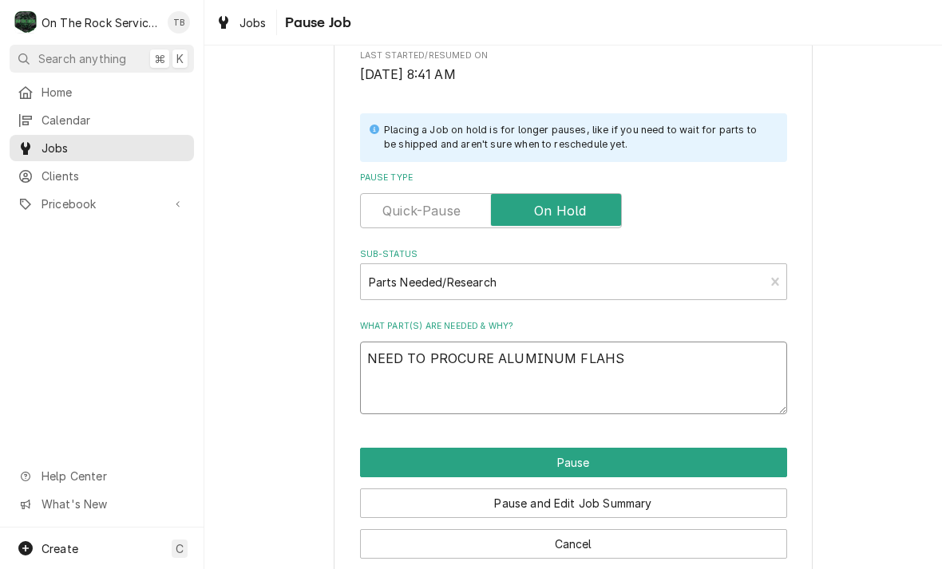
type textarea "x"
type textarea "NEED TO PROCURE ALUMINUM FLAH"
type textarea "x"
type textarea "NEED TO PROCURE ALUMINUM FLA"
type textarea "x"
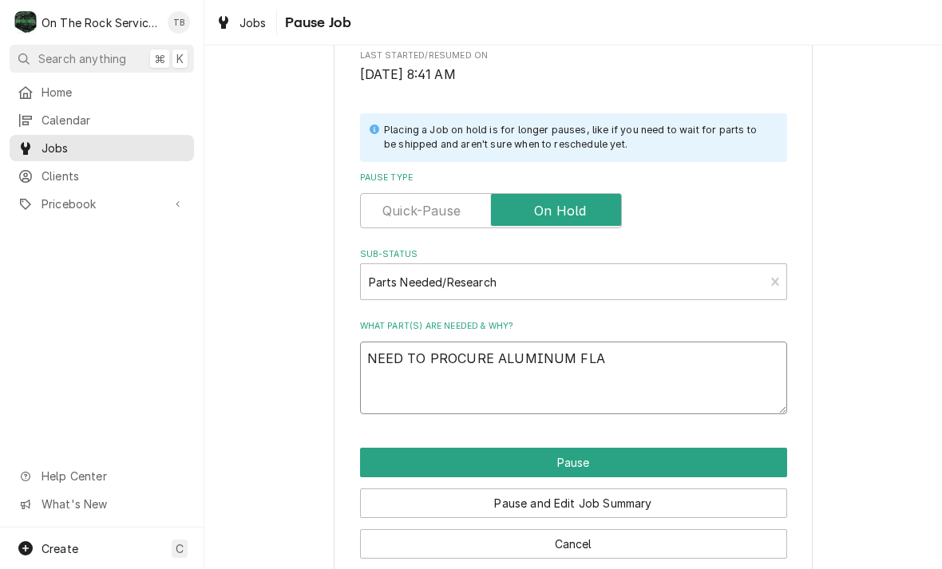
type textarea "NEED TO PROCURE ALUMINUM FLAS"
type textarea "x"
type textarea "NEED TO PROCURE ALUMINUM FLASH"
type textarea "x"
type textarea "NEED TO PROCURE ALUMINUM FLASHI"
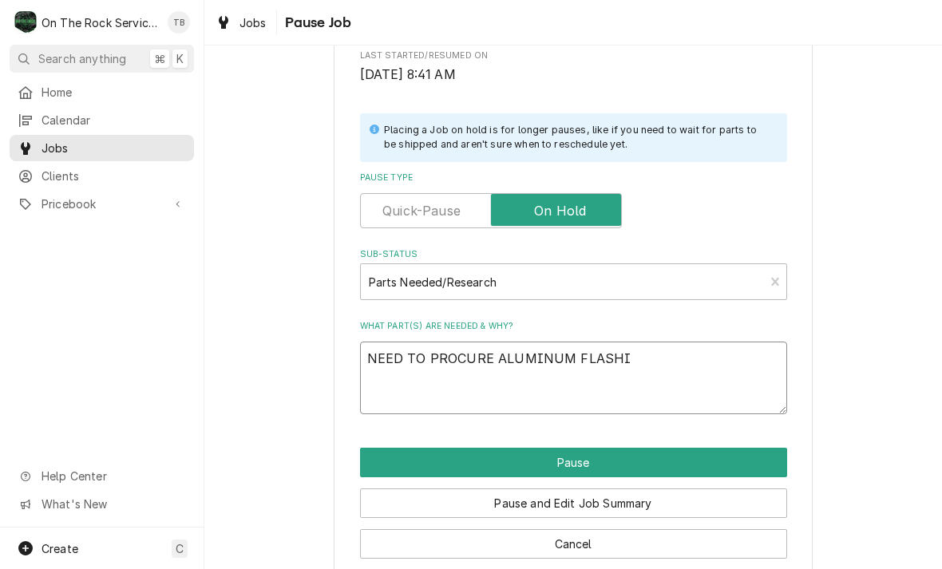
type textarea "x"
type textarea "NEED TO PROCURE ALUMINUM FLASHIN"
type textarea "x"
type textarea "NEED TO PROCURE ALUMINUM FLASHING"
type textarea "x"
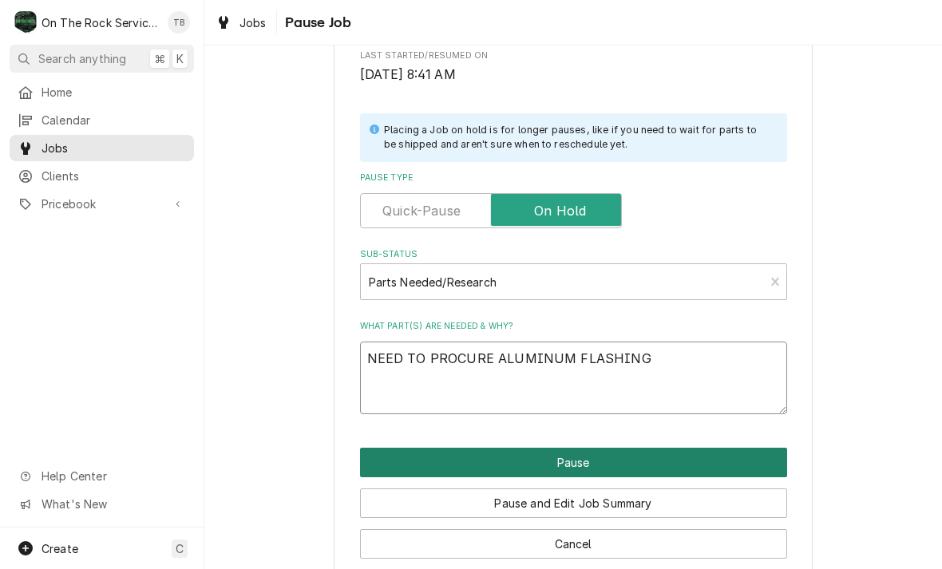
type textarea "NEED TO PROCURE ALUMINUM FLASHING"
click at [774, 461] on button "Pause" at bounding box center [573, 463] width 427 height 30
type textarea "x"
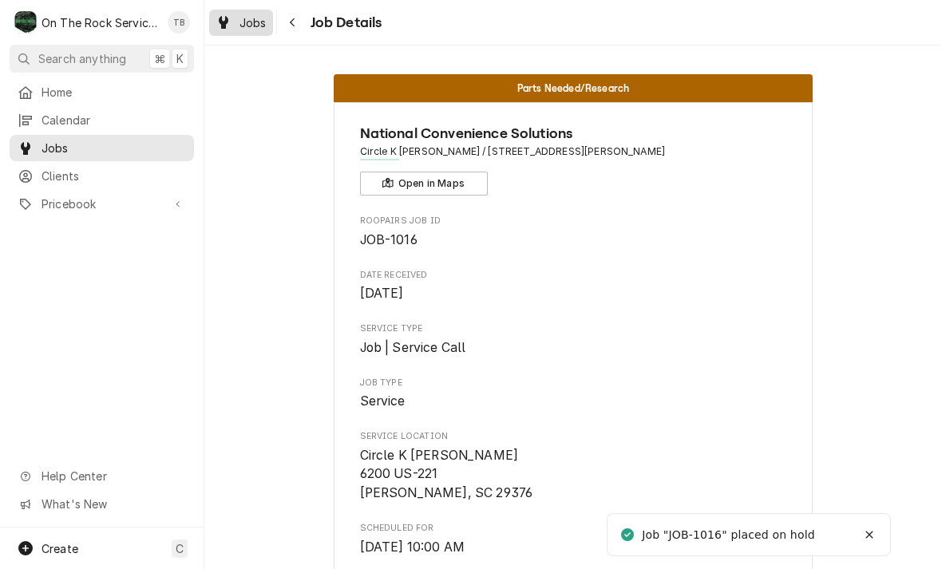
click at [254, 34] on link "Jobs" at bounding box center [241, 23] width 64 height 26
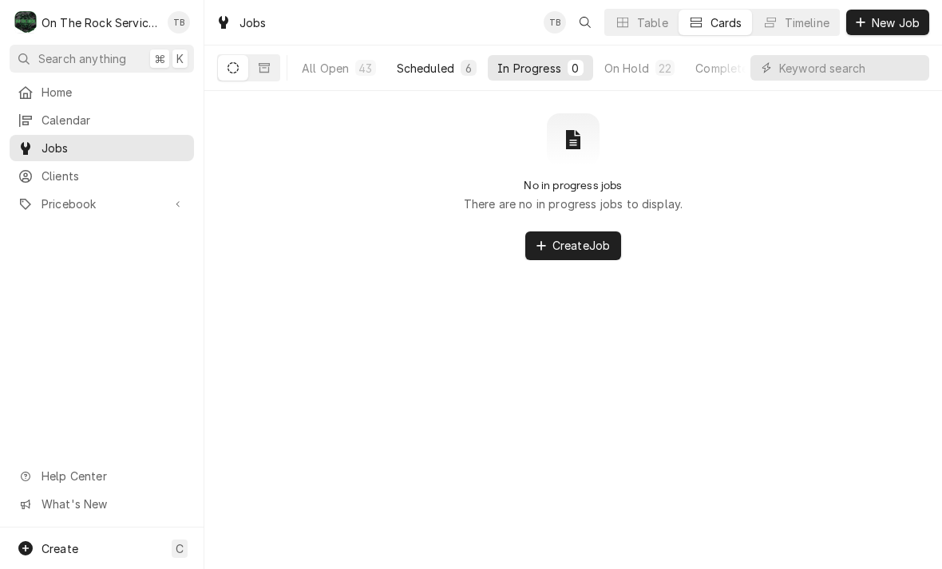
click at [444, 72] on div "Scheduled" at bounding box center [425, 68] width 57 height 17
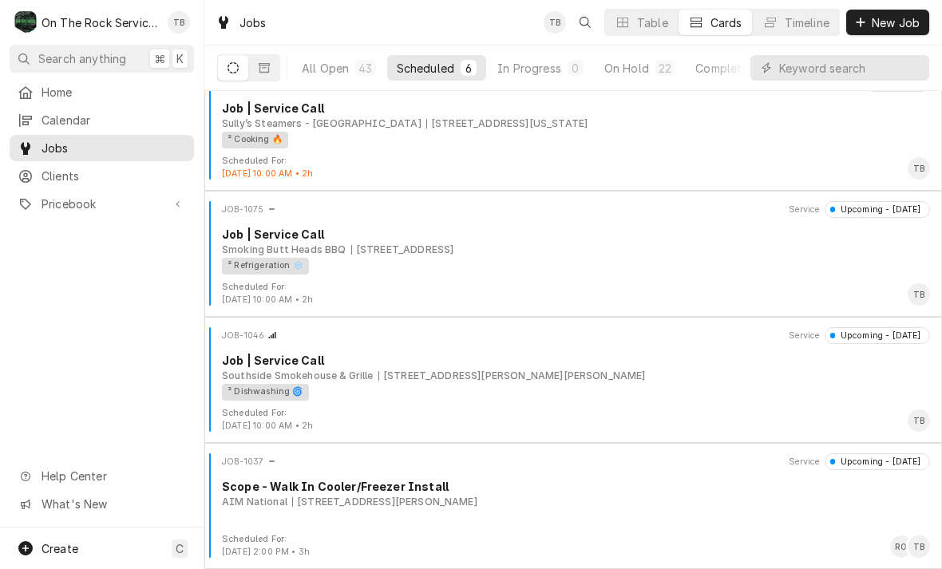
scroll to position [279, 0]
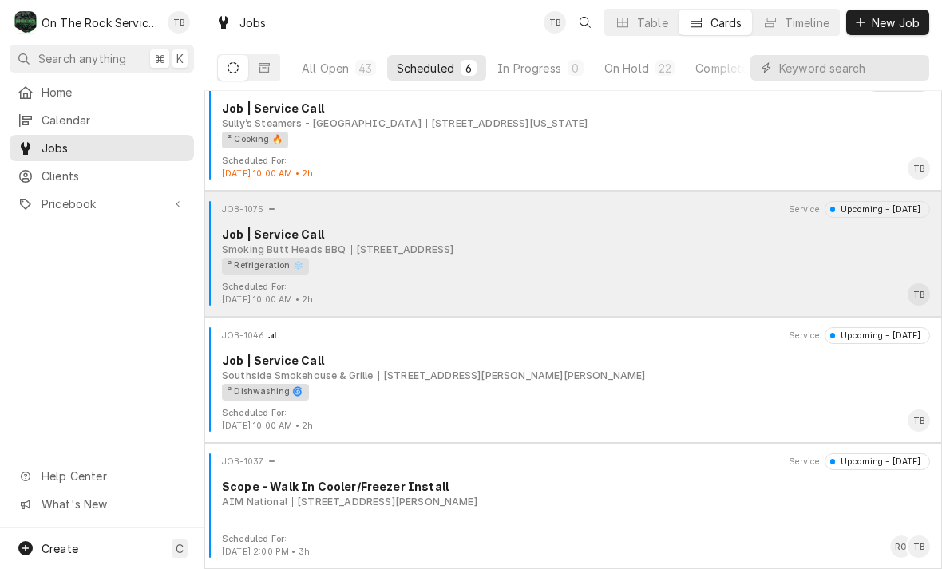
click at [437, 252] on div "[STREET_ADDRESS]" at bounding box center [402, 250] width 103 height 14
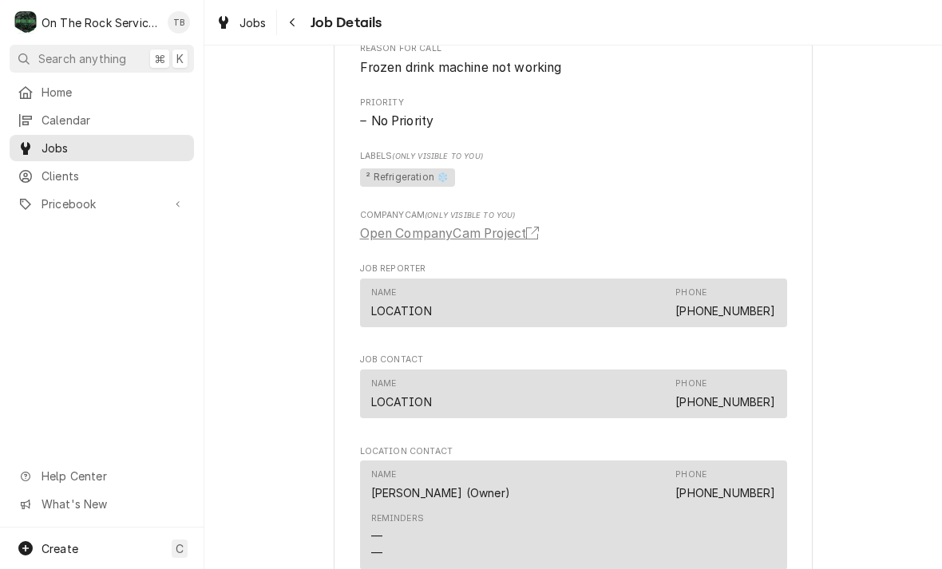
scroll to position [733, 0]
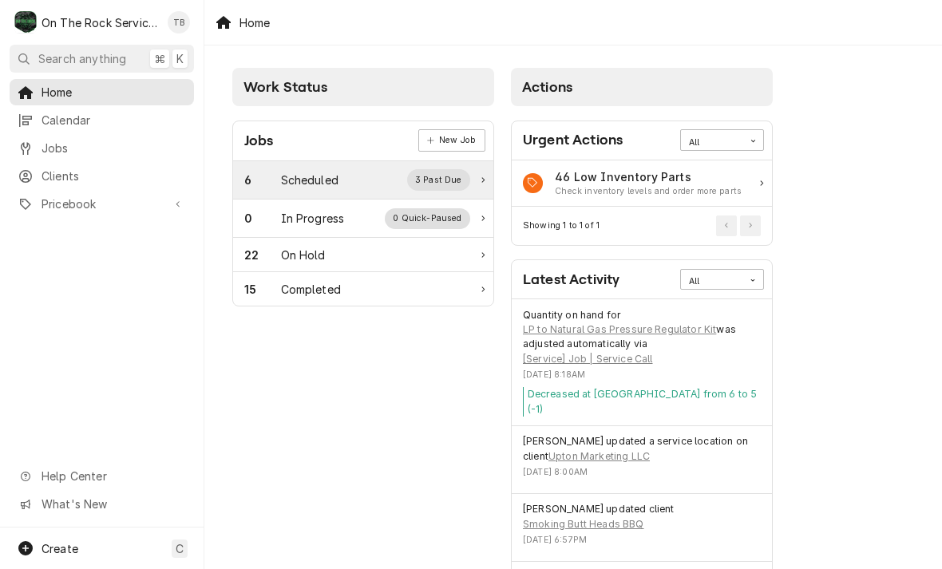
click at [345, 178] on div "6 Scheduled 3 Past Due" at bounding box center [357, 179] width 226 height 21
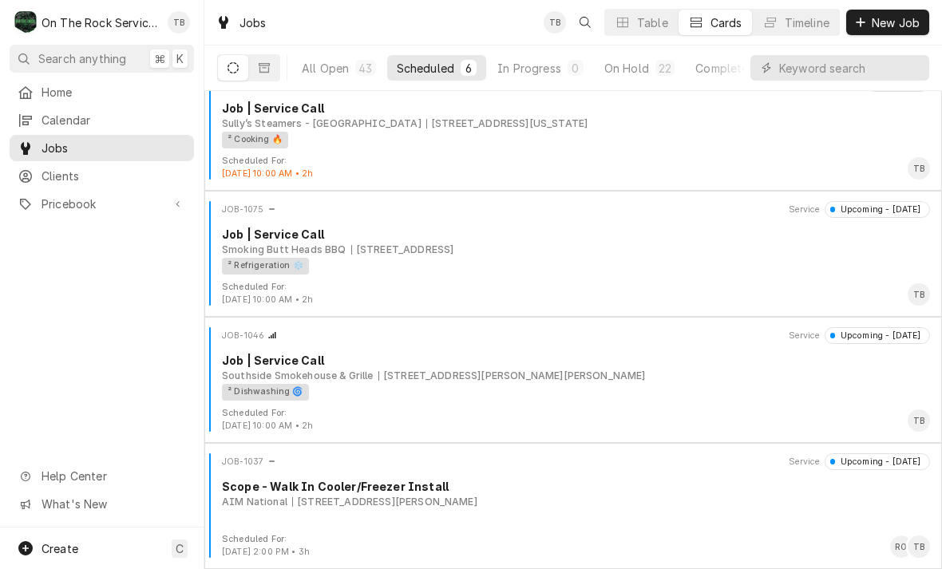
scroll to position [279, 0]
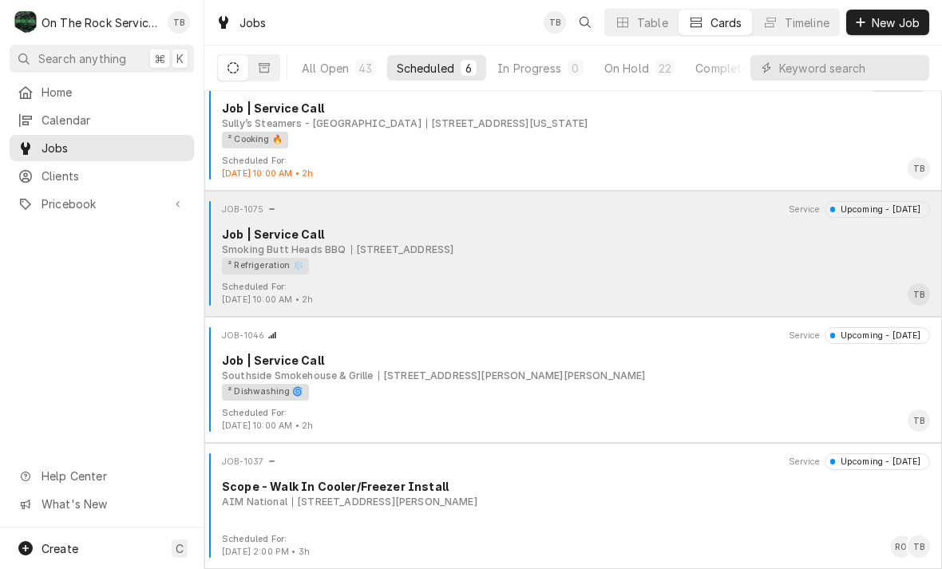
click at [727, 258] on div "² Refrigeration ❄️" at bounding box center [570, 266] width 697 height 17
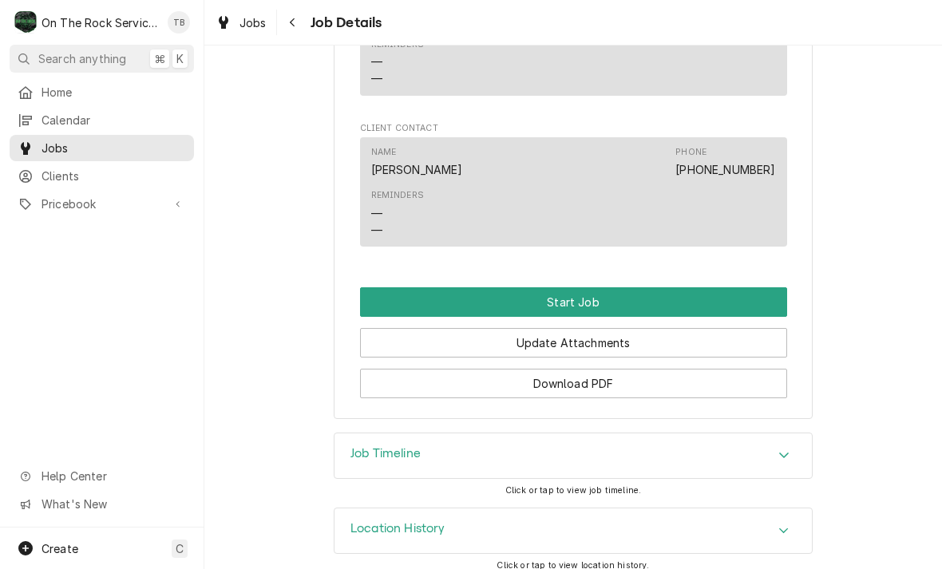
scroll to position [1206, 0]
